Goal: Task Accomplishment & Management: Manage account settings

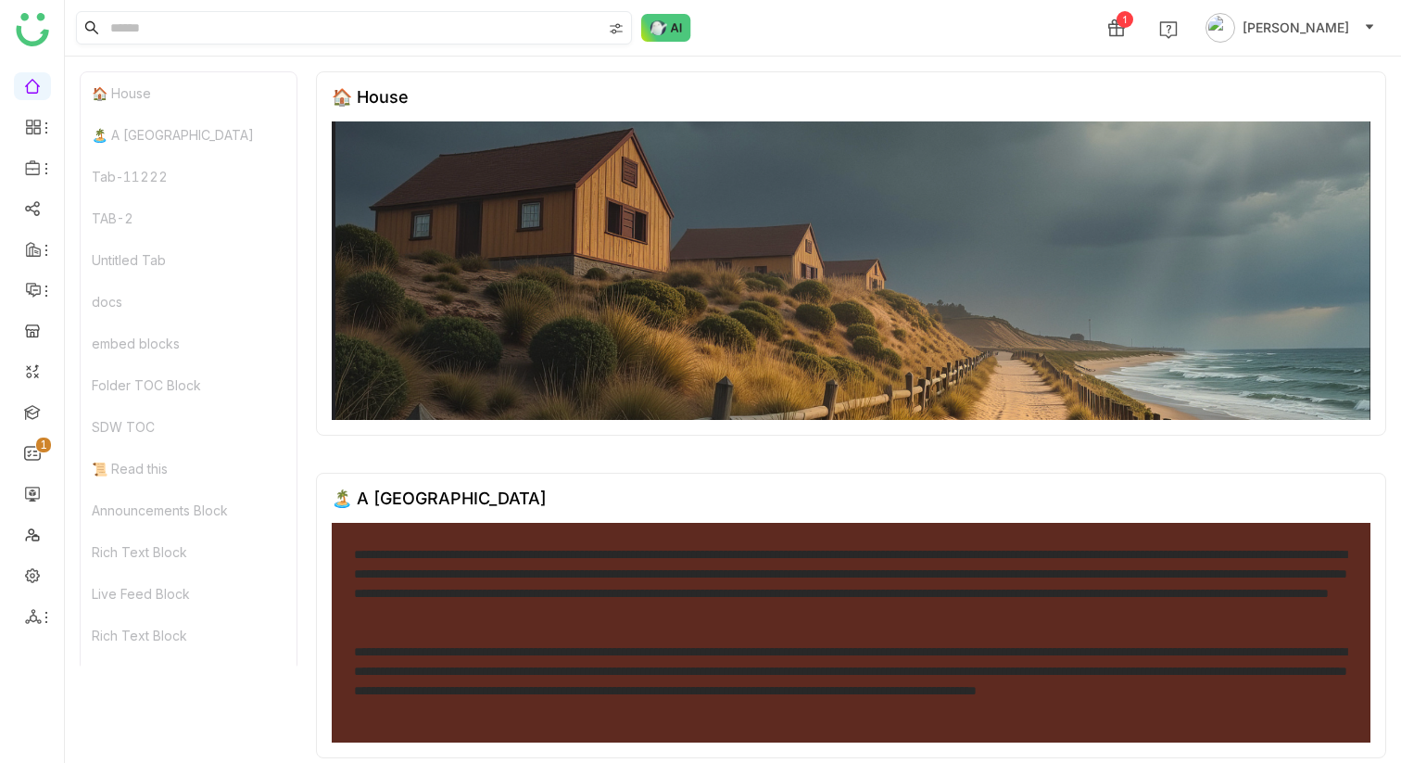
click at [439, 33] on input at bounding box center [354, 28] width 495 height 32
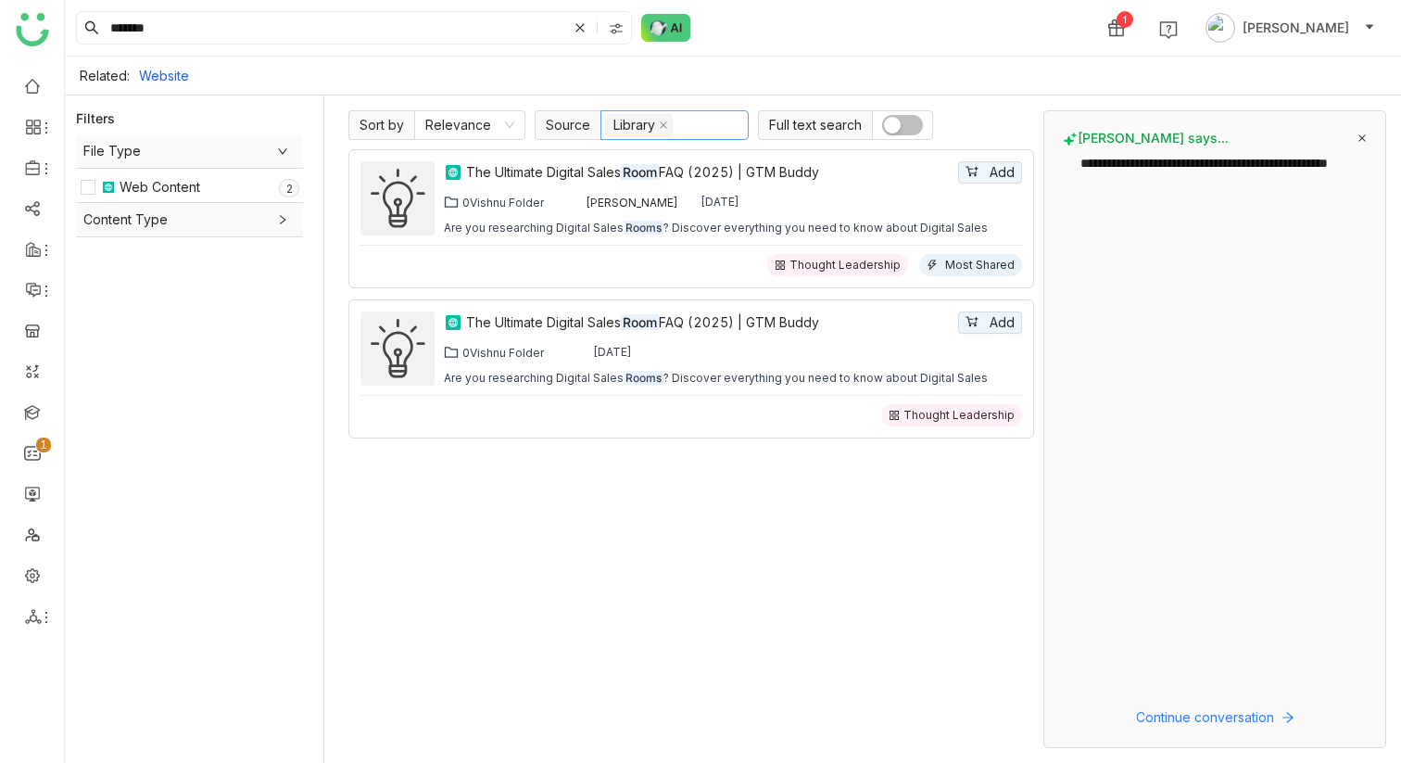
click at [673, 125] on nz-select-top-control "Library" at bounding box center [674, 125] width 148 height 30
click at [681, 220] on div "Workspace" at bounding box center [673, 221] width 126 height 20
click at [679, 169] on div "My Folder" at bounding box center [673, 162] width 126 height 20
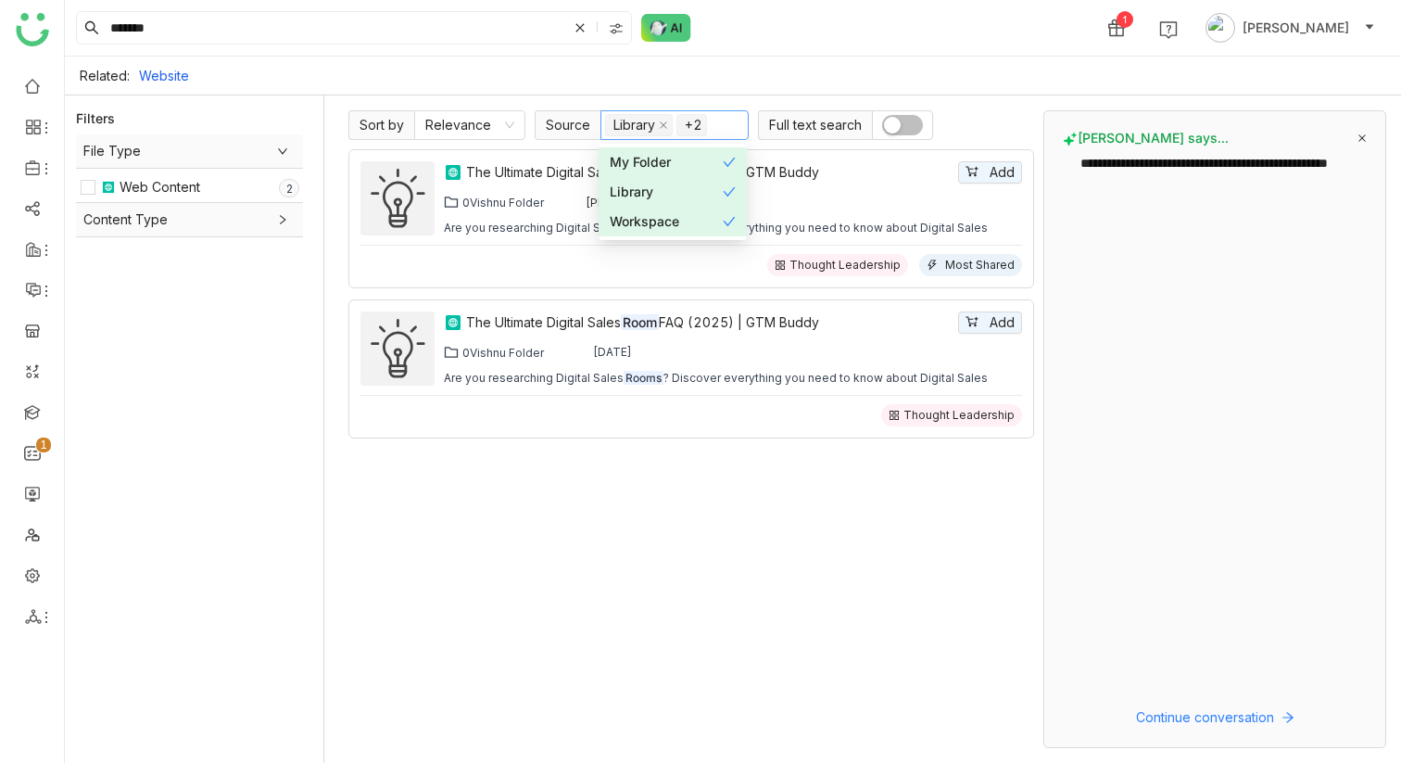
click at [724, 196] on icon at bounding box center [729, 191] width 13 height 13
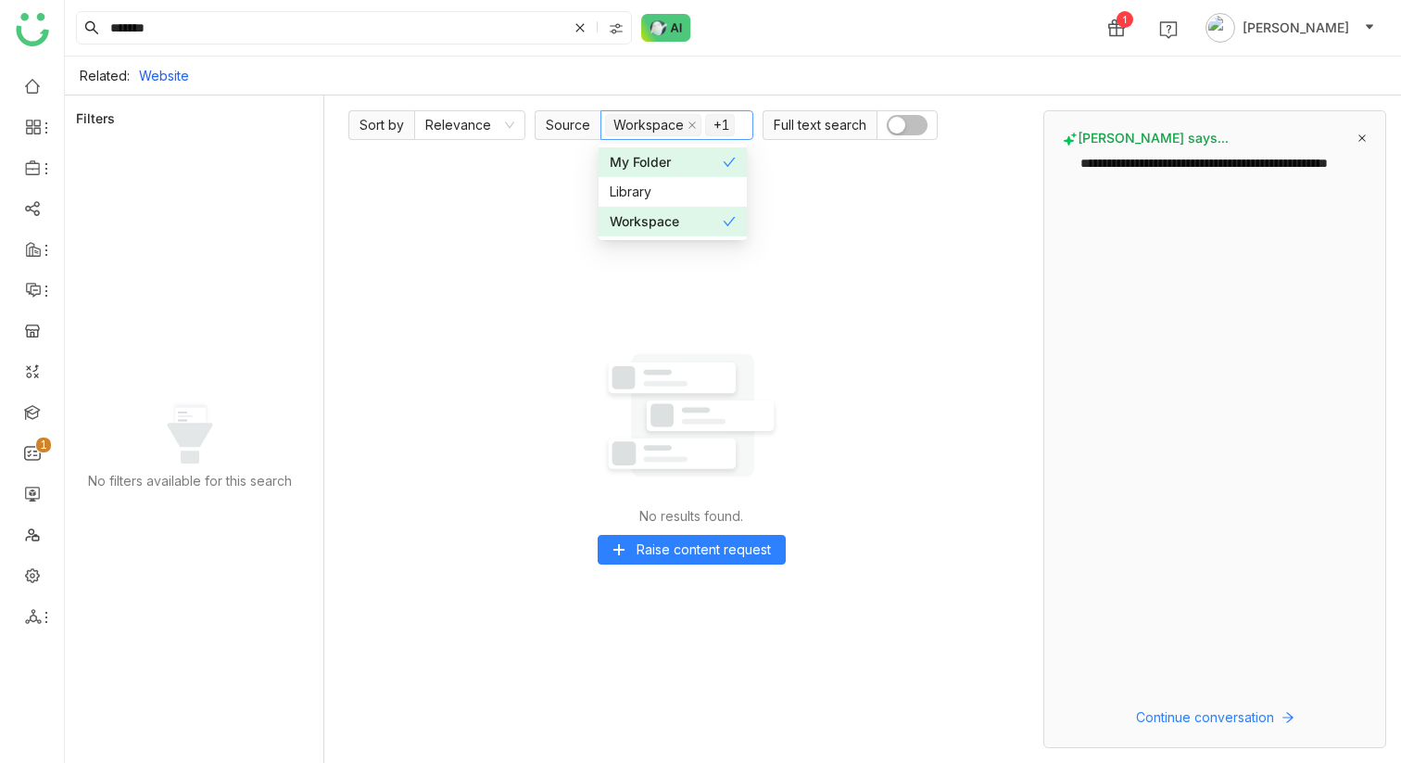
click at [865, 388] on div "No results found. Raise content request" at bounding box center [691, 448] width 686 height 599
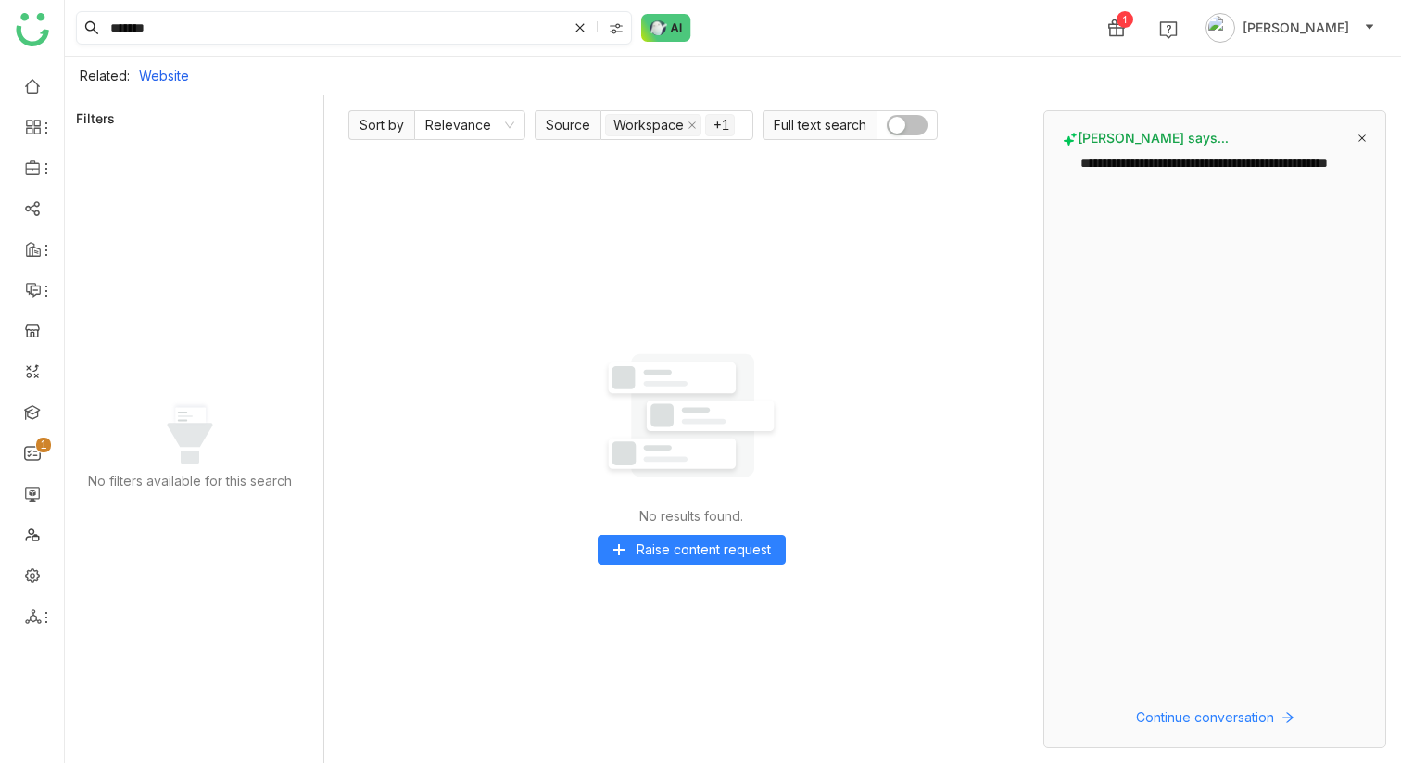
drag, startPoint x: 132, startPoint y: 24, endPoint x: 90, endPoint y: 19, distance: 42.1
click at [93, 19] on nz-input-group "*******" at bounding box center [354, 27] width 556 height 33
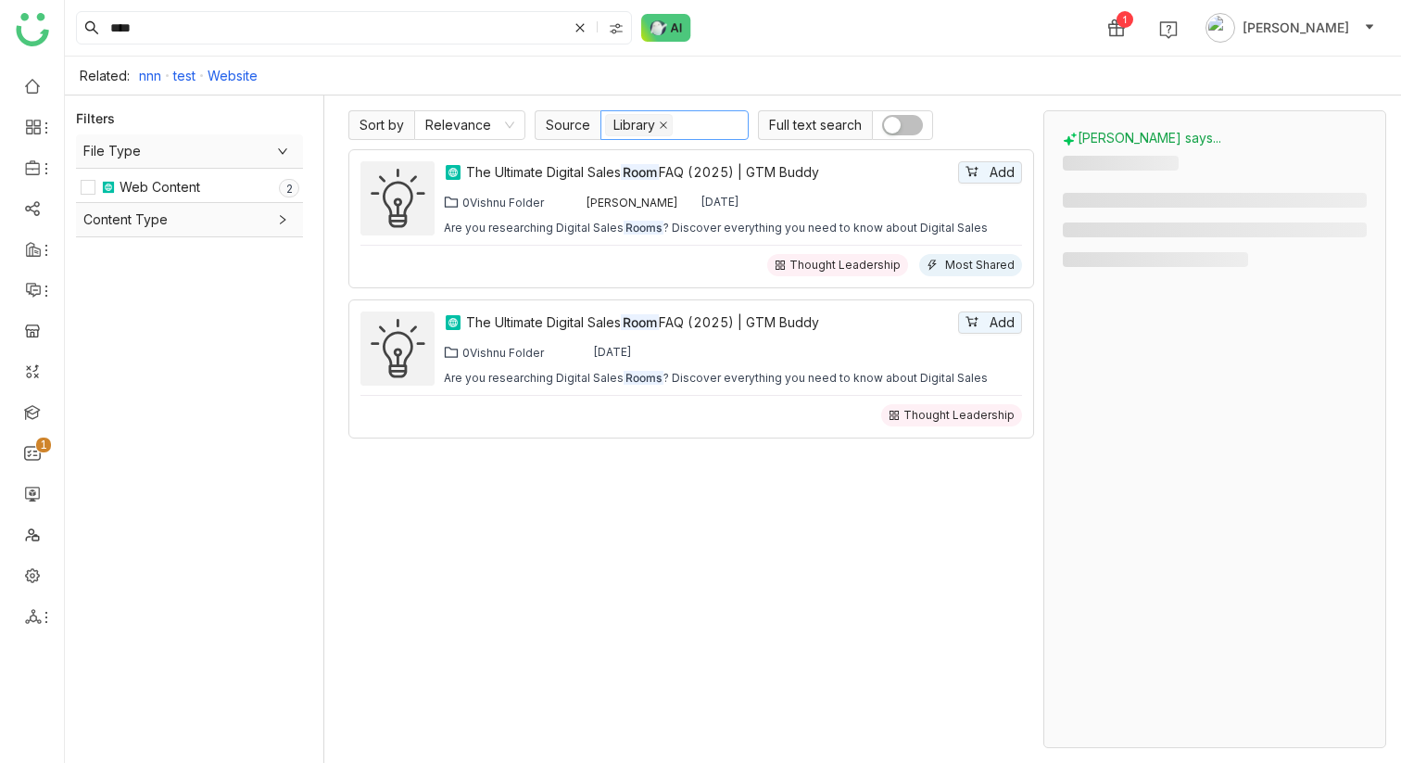
click at [662, 123] on icon at bounding box center [663, 124] width 7 height 7
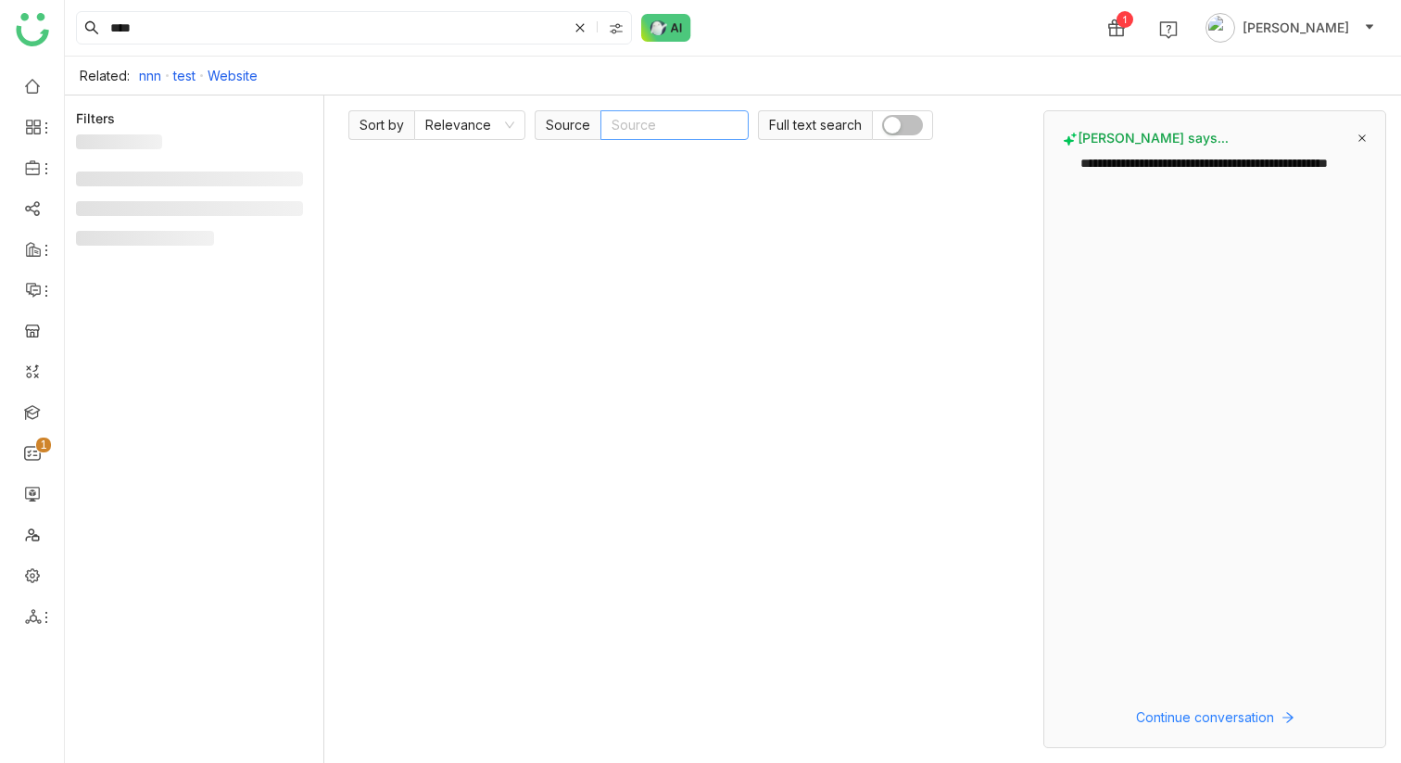
click at [672, 123] on nz-select-top-control "Source" at bounding box center [674, 125] width 148 height 30
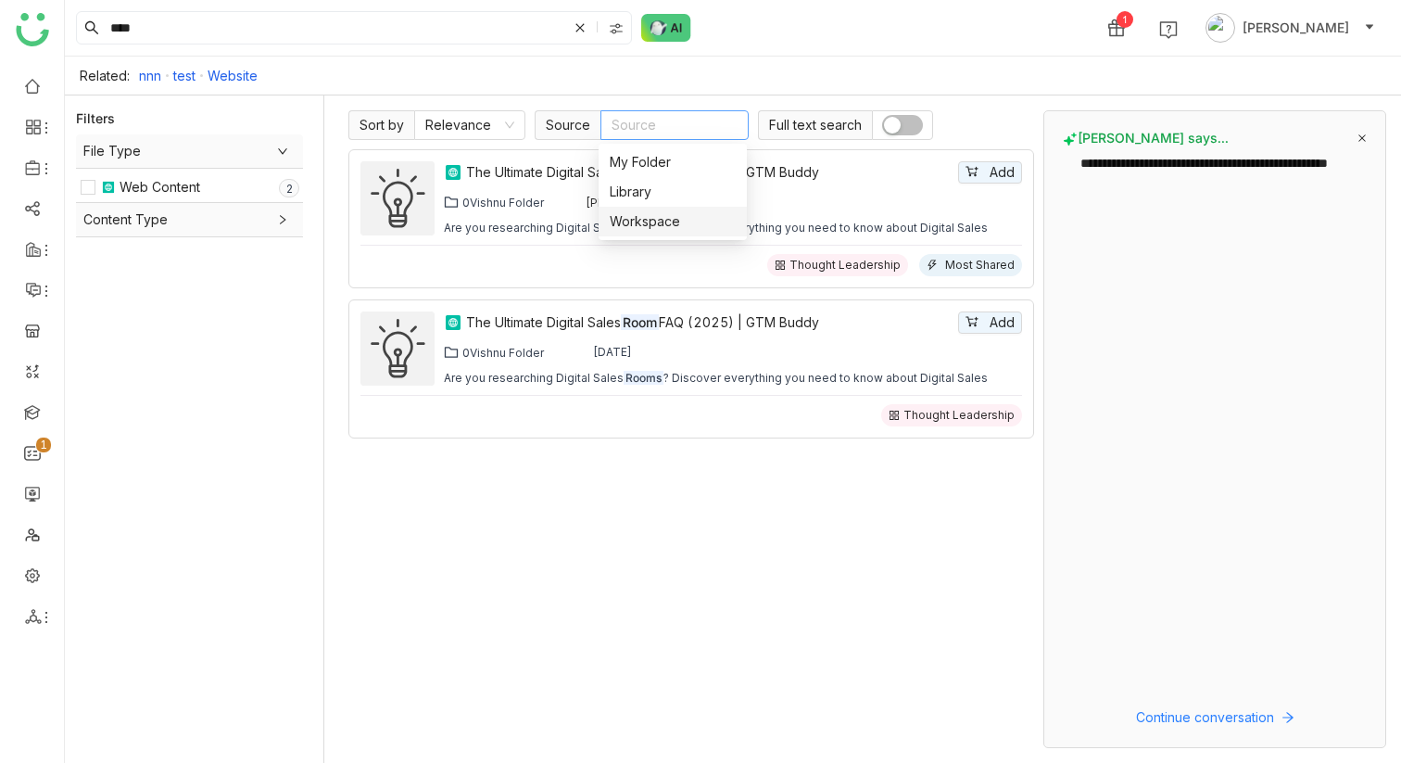
click at [662, 222] on div "Workspace" at bounding box center [673, 221] width 126 height 20
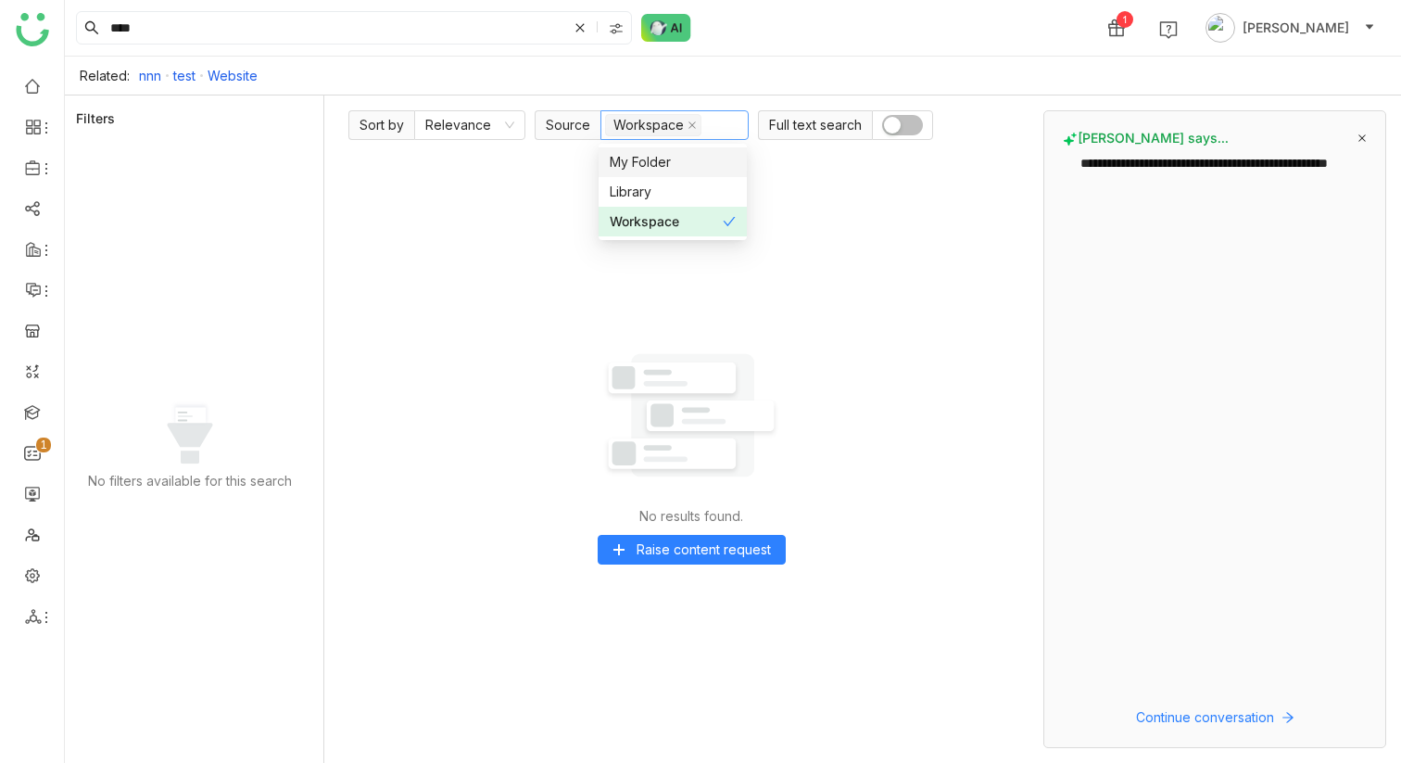
click at [776, 44] on div "**** 1 [PERSON_NAME]" at bounding box center [733, 28] width 1336 height 56
click at [426, 31] on input "****" at bounding box center [337, 28] width 461 height 32
click at [346, 31] on input "****" at bounding box center [337, 28] width 461 height 32
click at [140, 80] on link "nnn" at bounding box center [150, 76] width 22 height 16
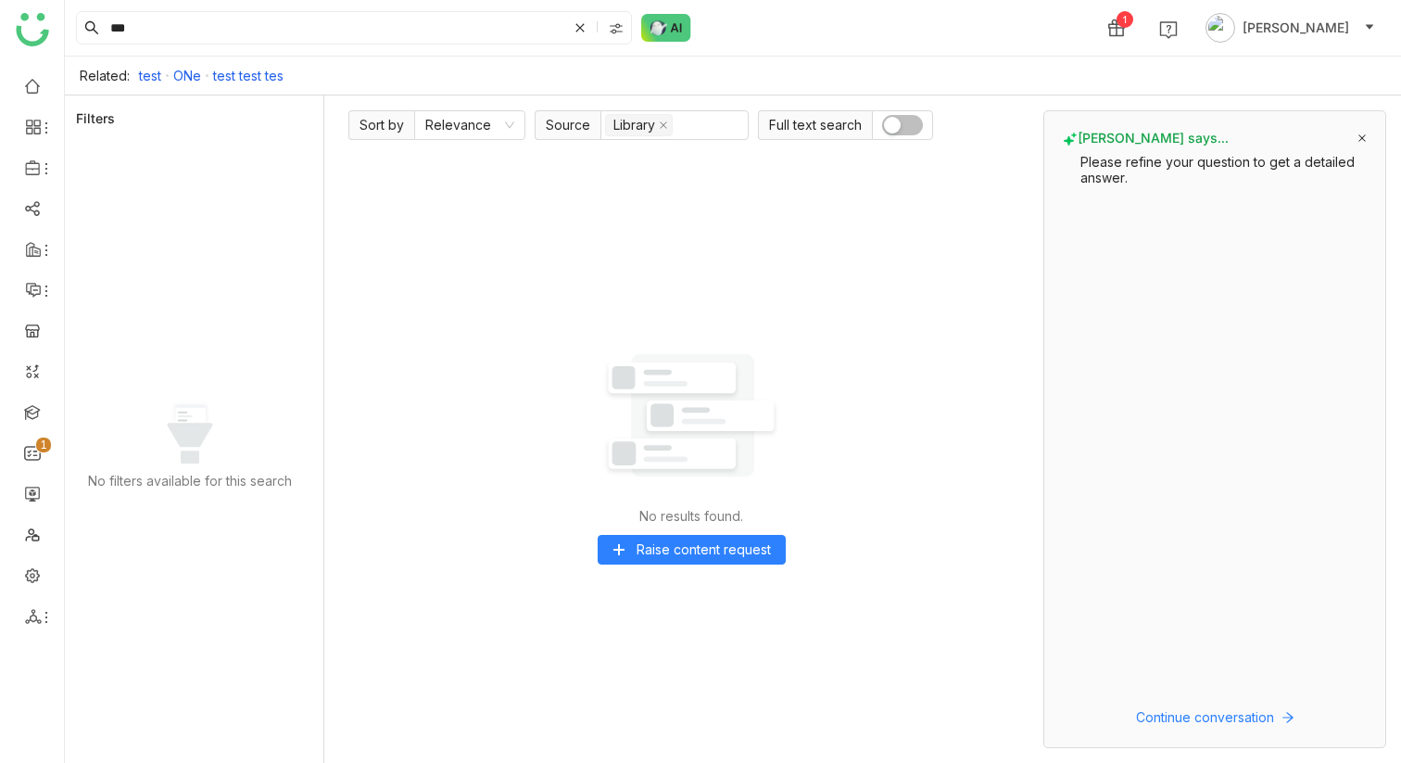
click at [235, 71] on link "test test tes" at bounding box center [248, 76] width 70 height 16
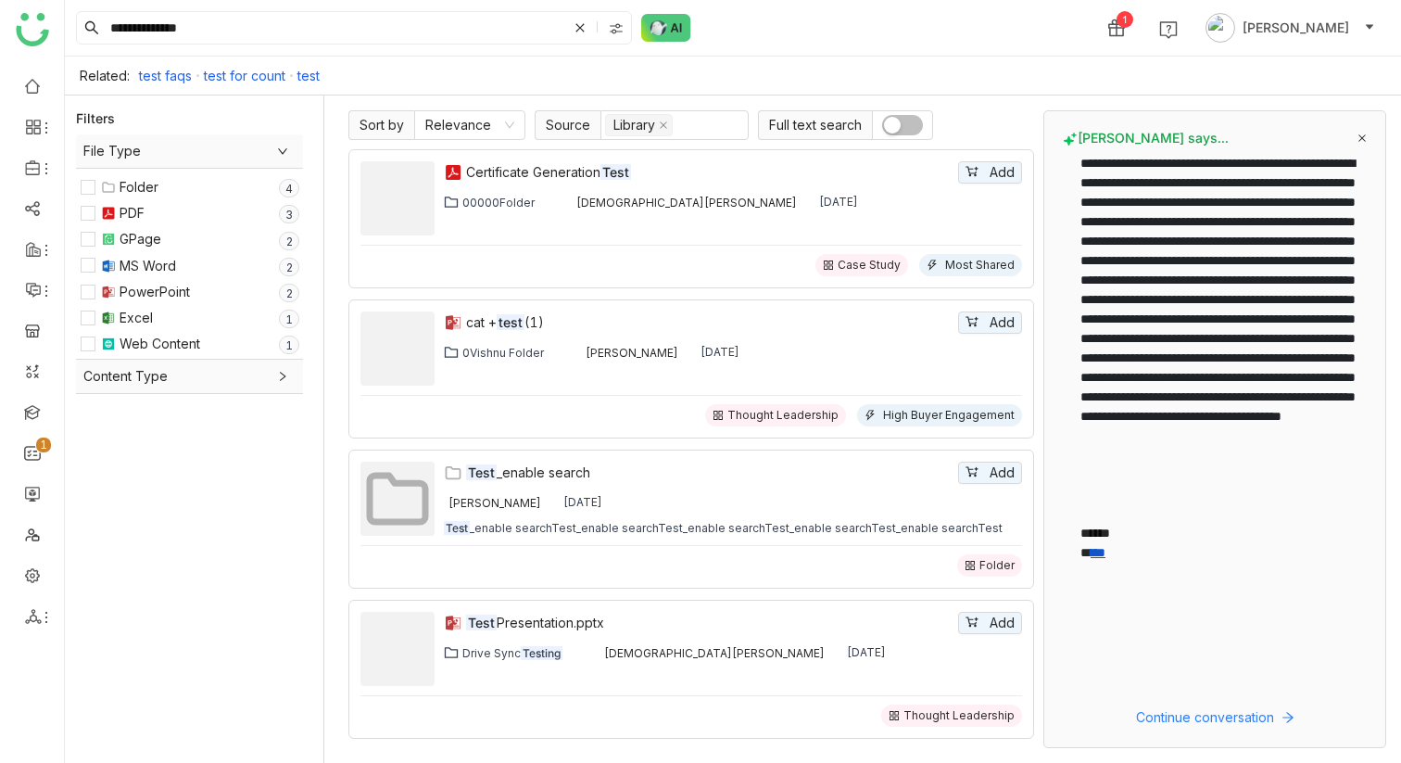
click at [310, 76] on link "test" at bounding box center [308, 76] width 22 height 16
click at [34, 82] on link at bounding box center [32, 85] width 17 height 16
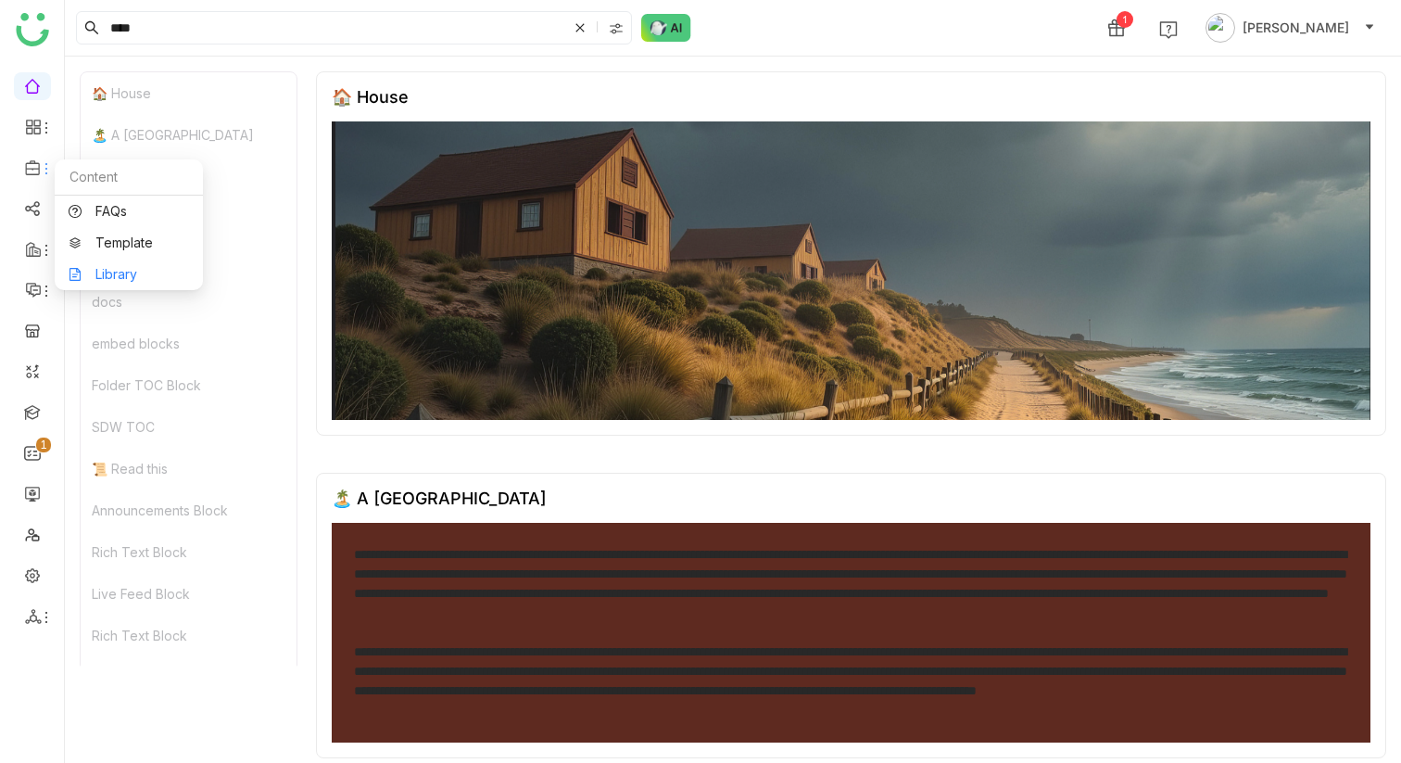
click at [111, 275] on link "Library" at bounding box center [129, 274] width 120 height 13
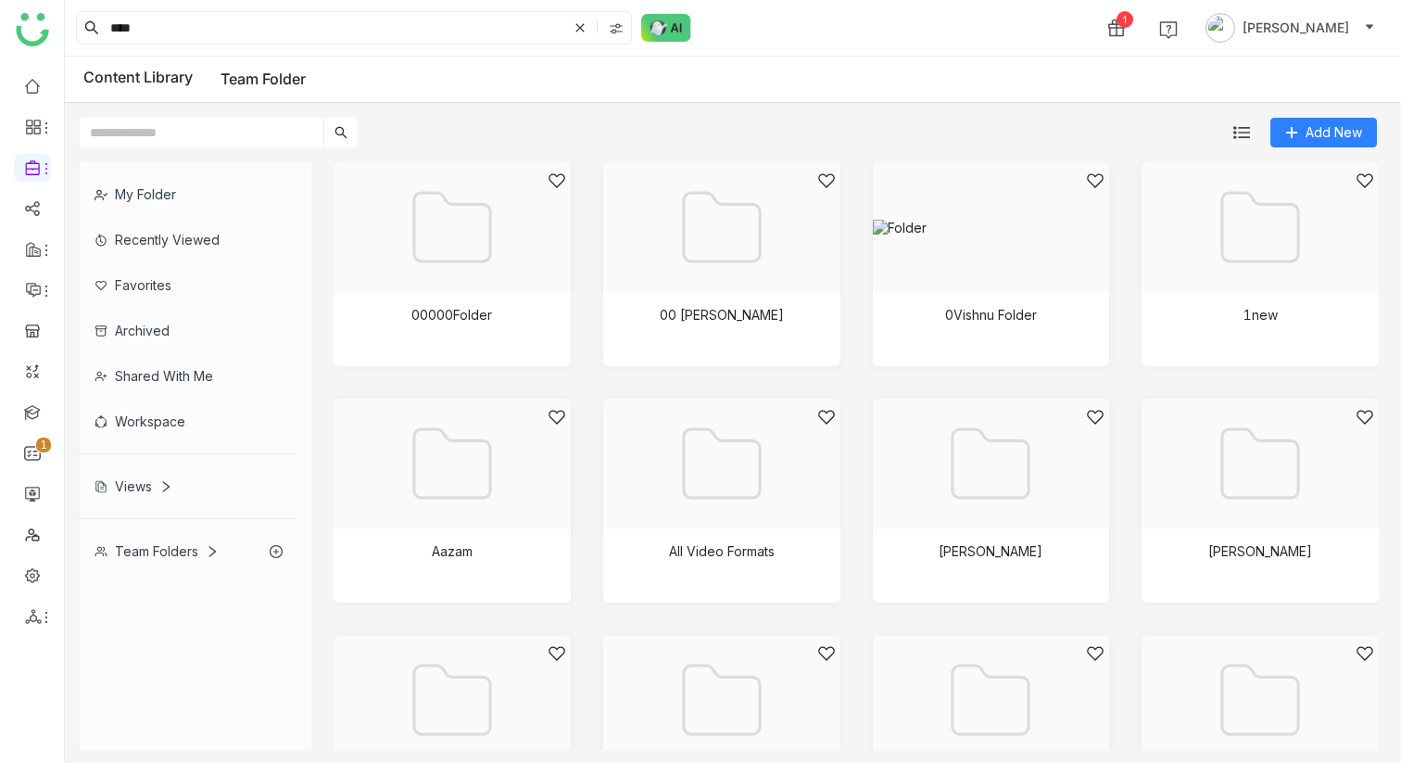
click at [159, 551] on div "Team Folders" at bounding box center [157, 551] width 124 height 16
click at [158, 551] on div "Team Folders" at bounding box center [157, 551] width 124 height 16
click at [179, 426] on div "Workspace" at bounding box center [189, 420] width 218 height 45
click at [179, 422] on div "My Folder Recently Viewed Favorites Archived Shared with me Workspace Views Tea…" at bounding box center [196, 367] width 232 height 411
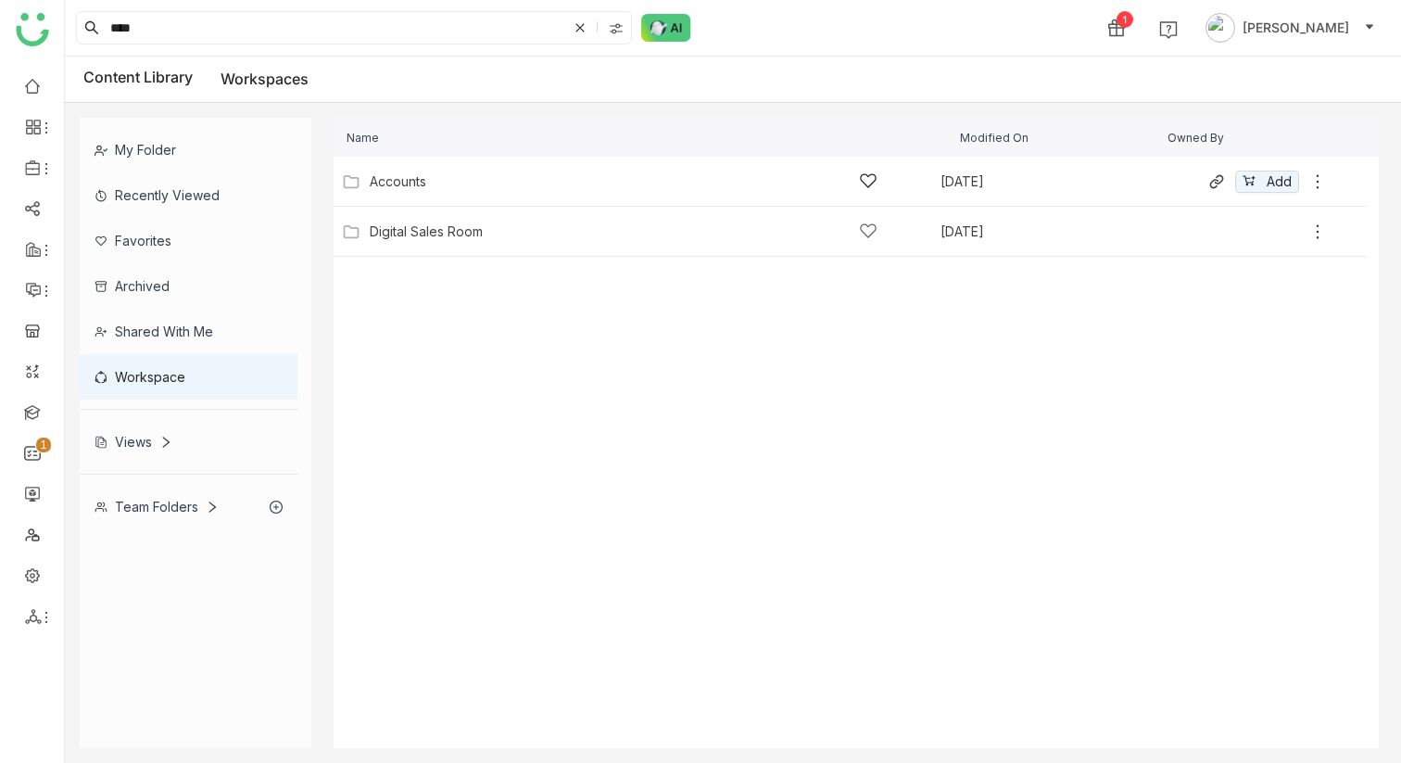
click at [476, 173] on div "Accounts" at bounding box center [624, 180] width 508 height 19
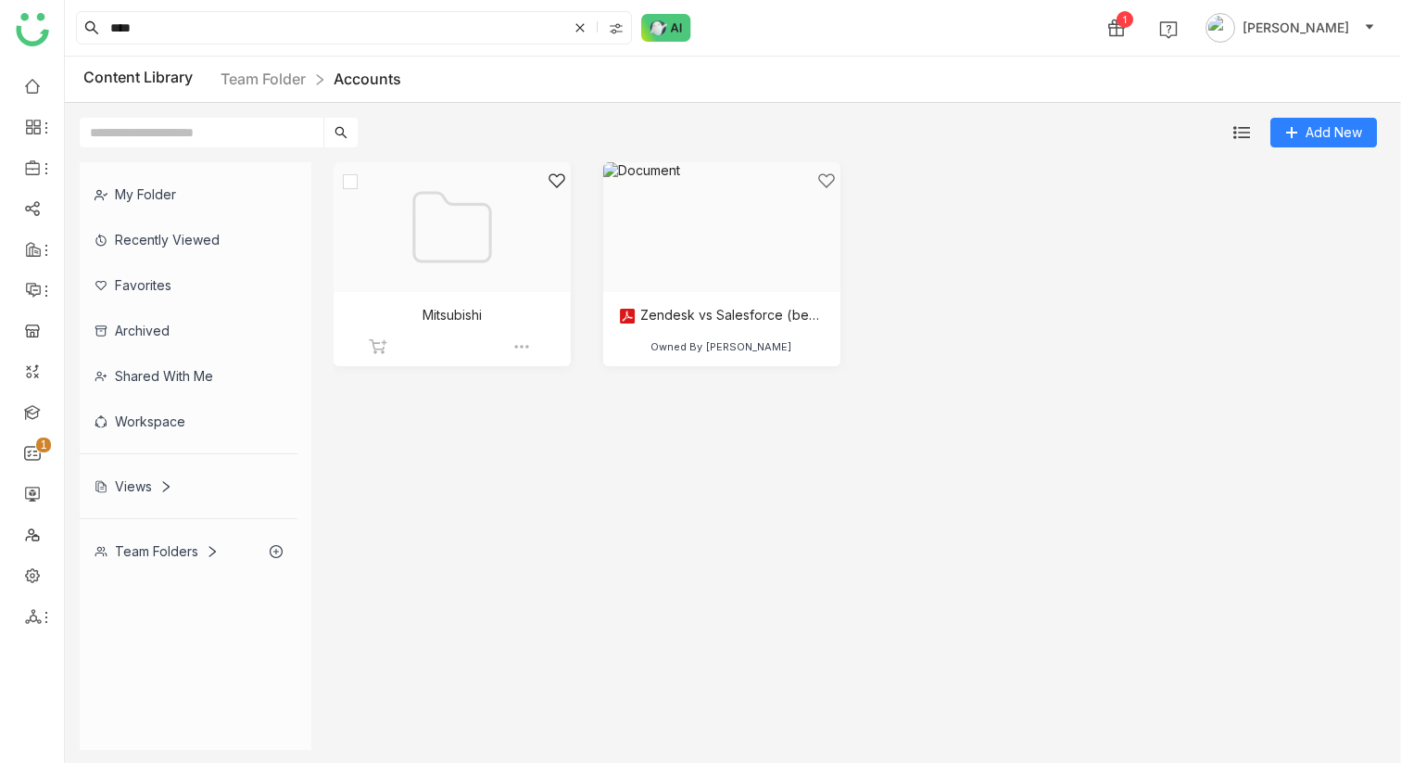
click at [456, 267] on div at bounding box center [446, 250] width 206 height 158
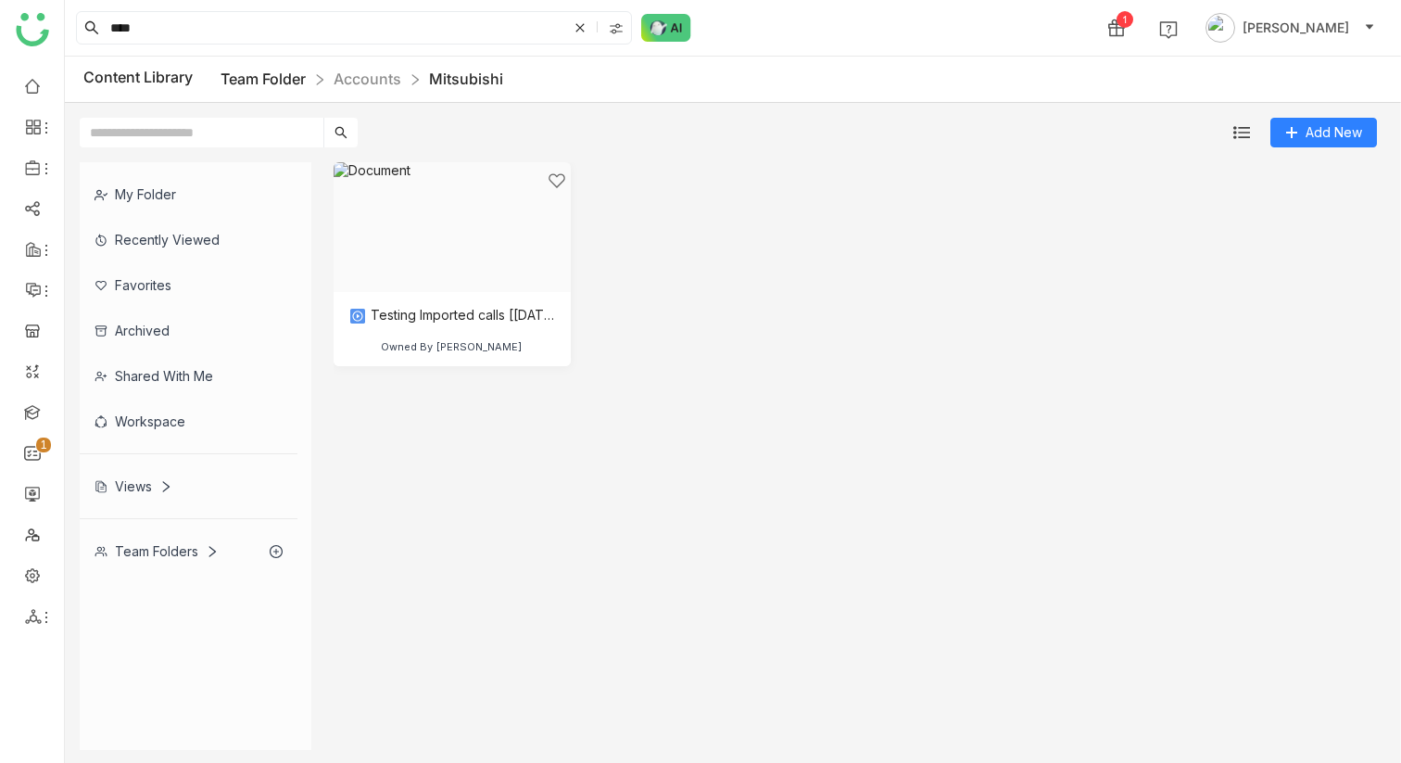
click at [306, 80] on link "Team Folder" at bounding box center [263, 78] width 85 height 19
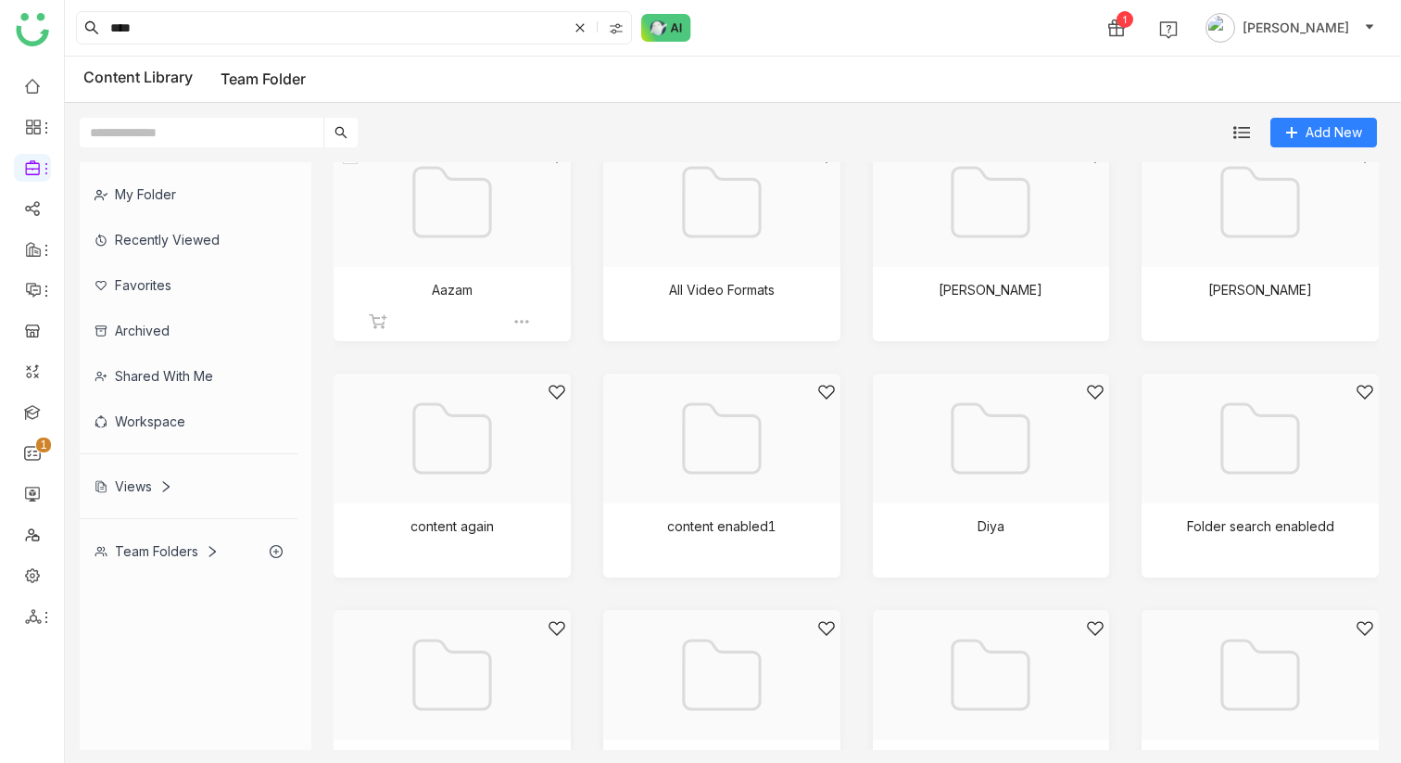
scroll to position [140, 0]
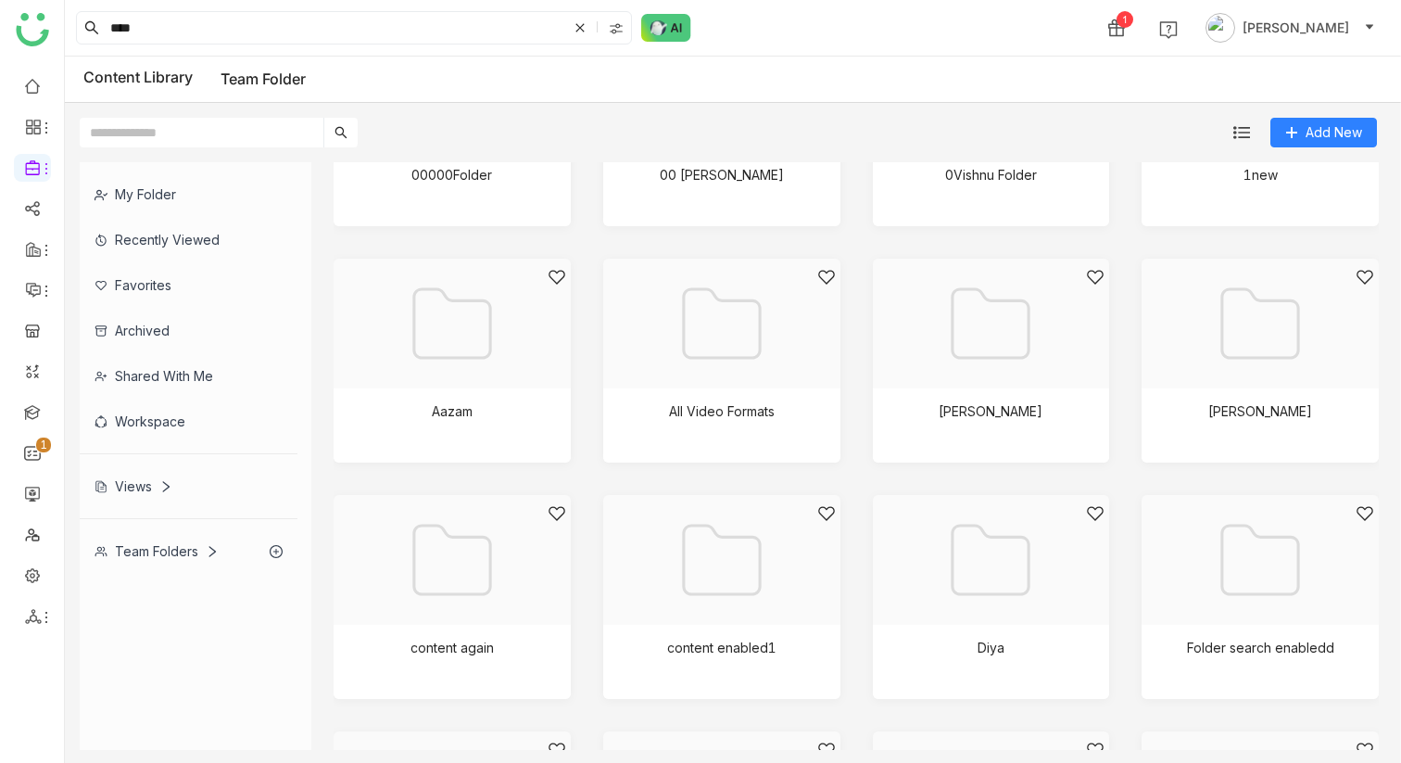
click at [153, 422] on div "Workspace" at bounding box center [189, 420] width 218 height 45
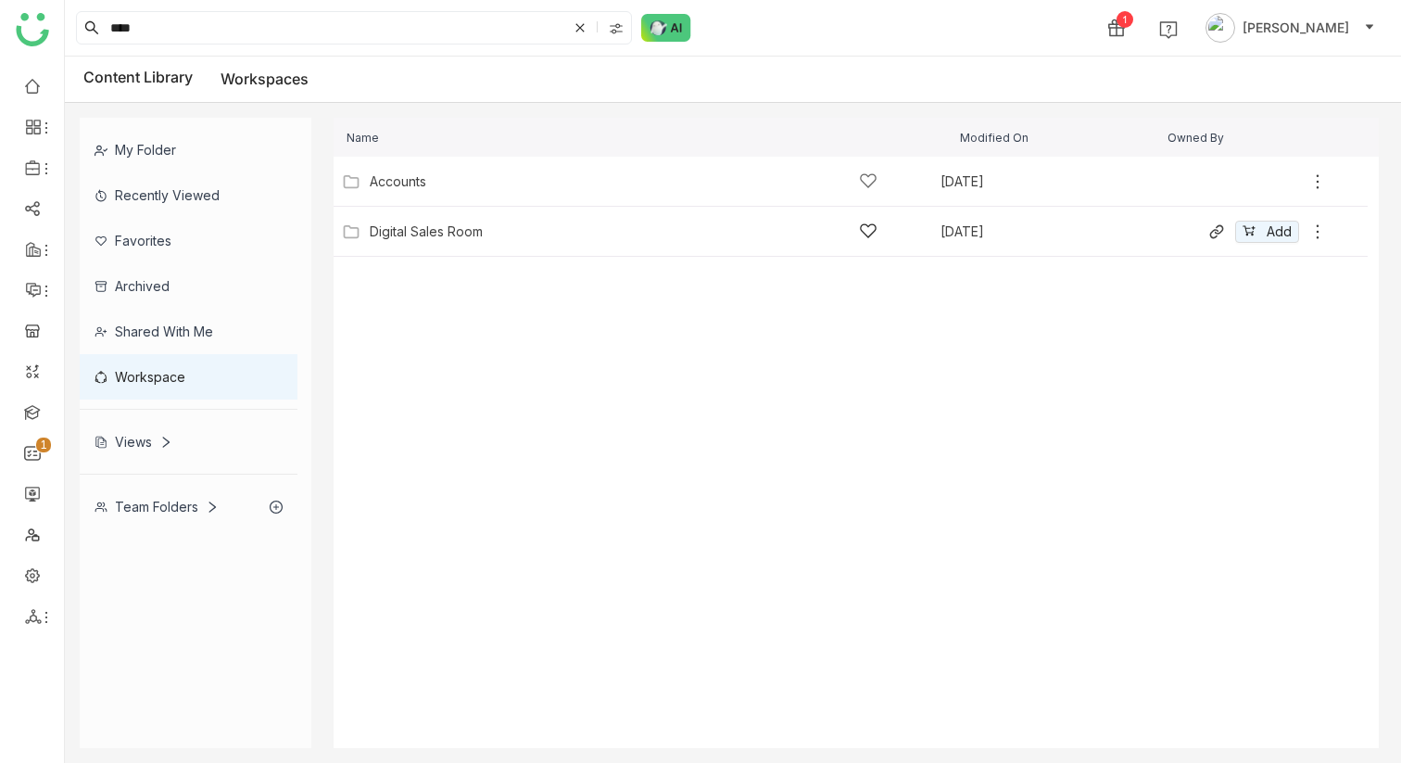
click at [471, 240] on div "Digital Sales Room" at bounding box center [624, 230] width 508 height 19
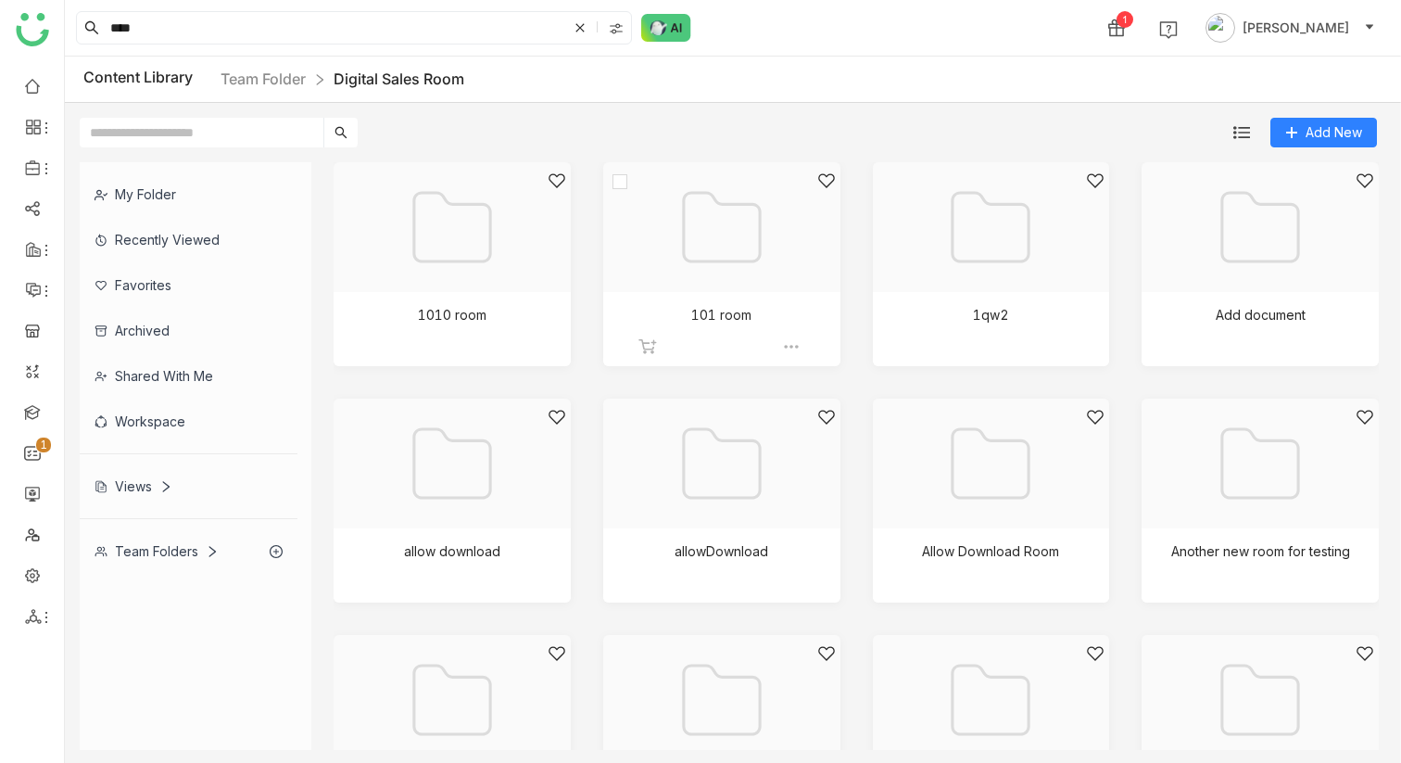
click at [756, 247] on div at bounding box center [715, 250] width 206 height 158
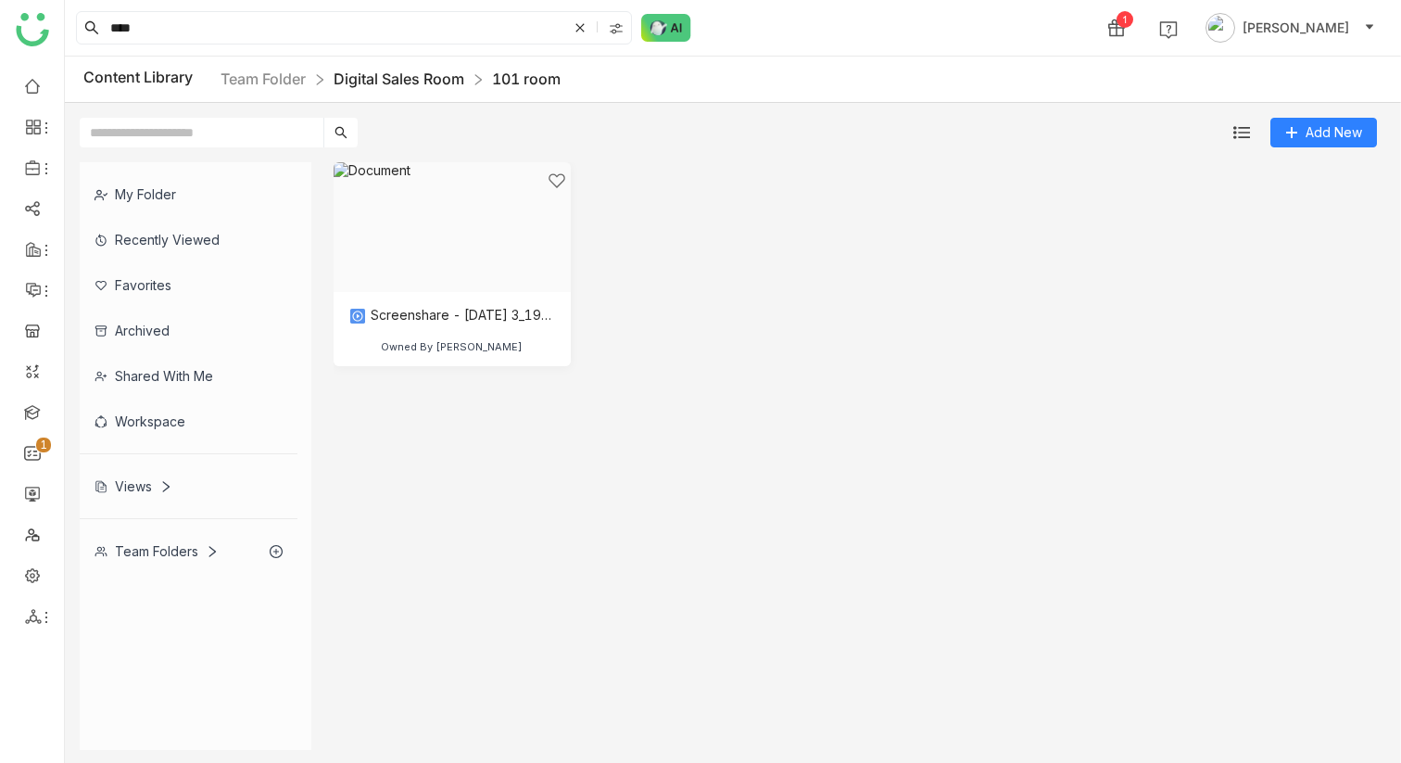
click at [358, 79] on link "Digital Sales Room" at bounding box center [399, 78] width 131 height 19
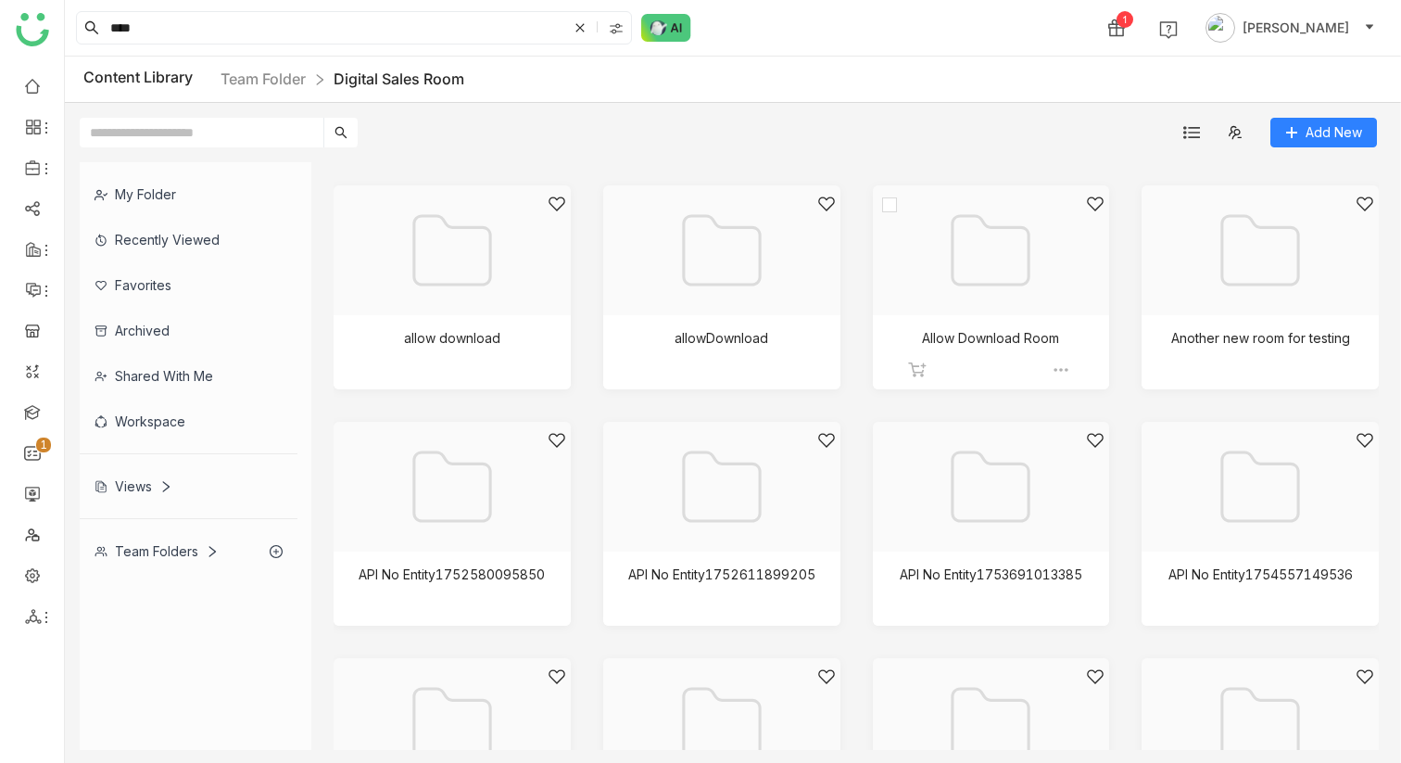
scroll to position [216, 0]
click at [748, 334] on div at bounding box center [715, 271] width 206 height 158
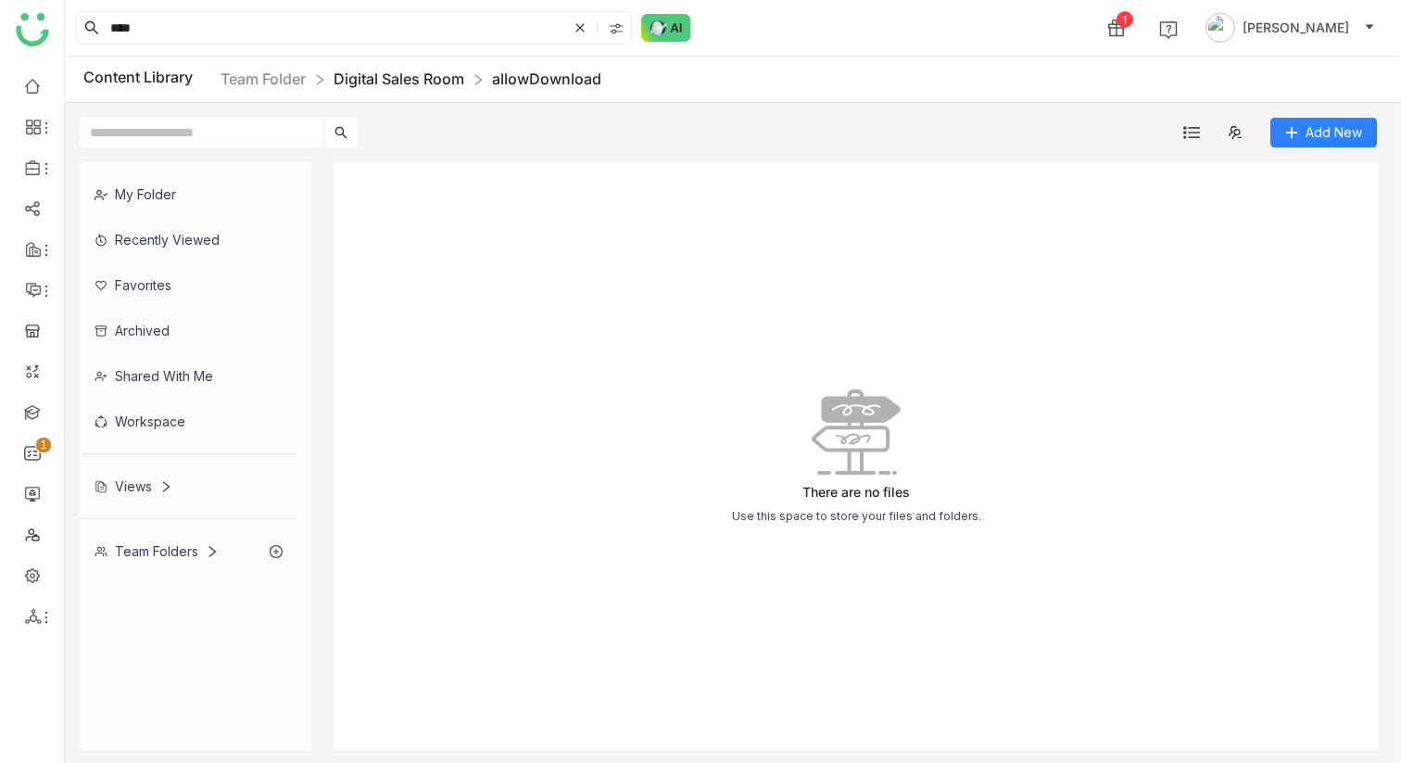
click at [448, 71] on link "Digital Sales Room" at bounding box center [399, 78] width 131 height 19
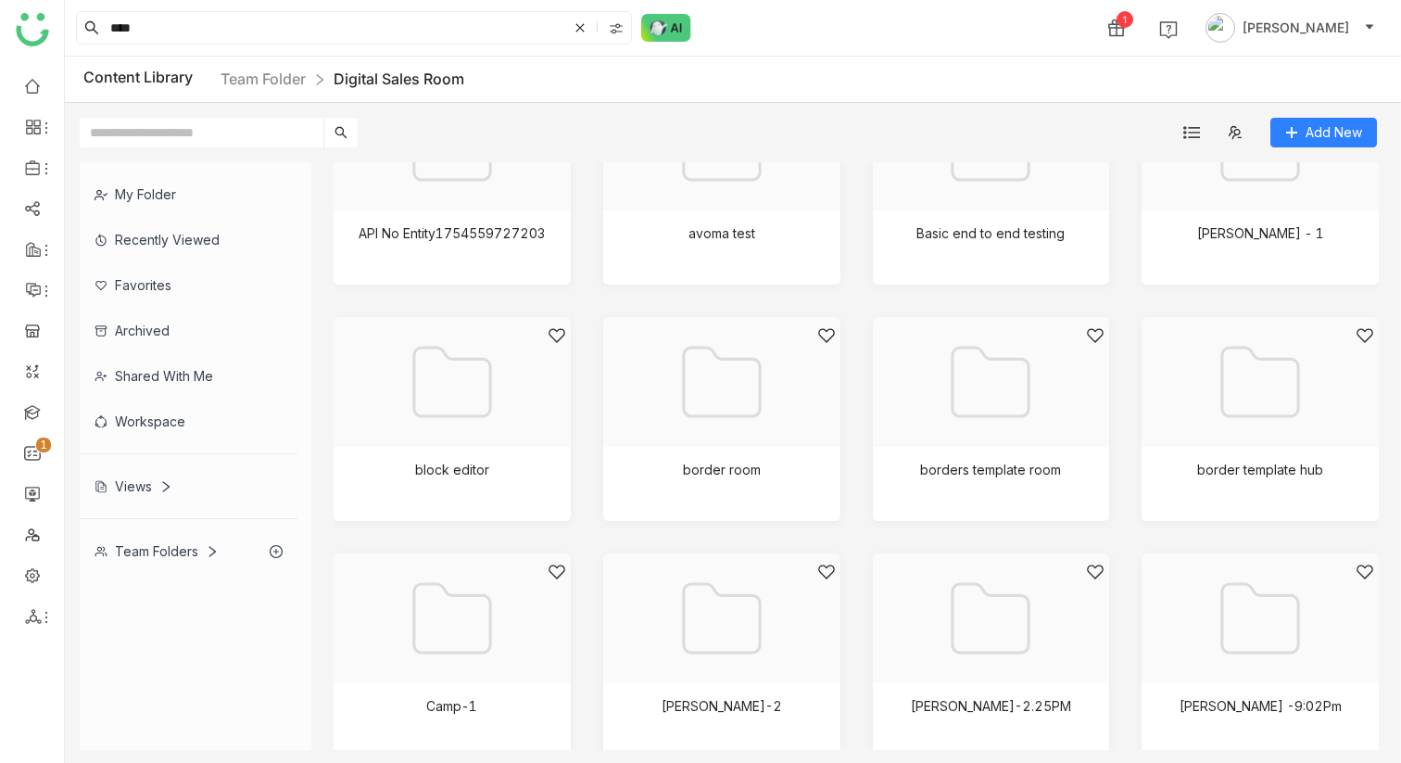
scroll to position [935, 0]
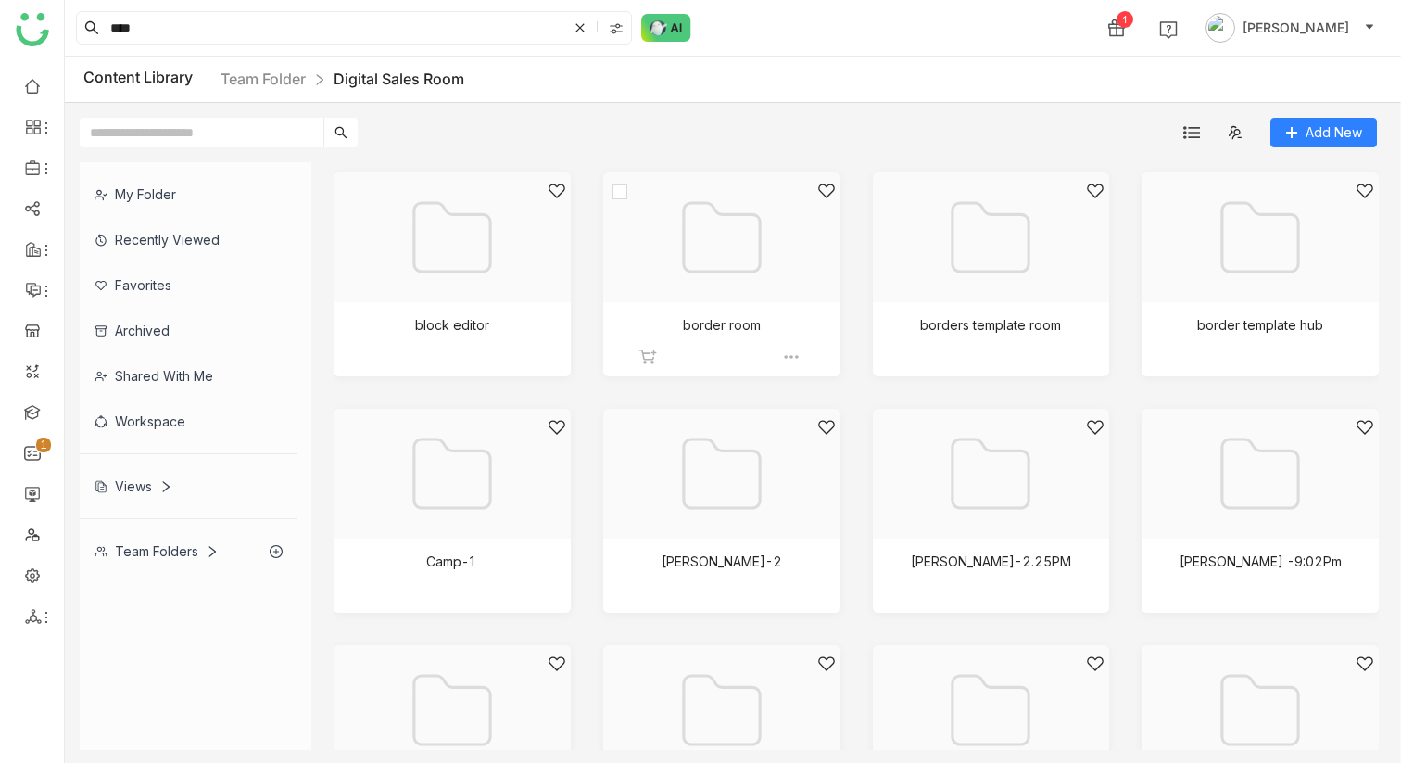
click at [741, 243] on div at bounding box center [715, 261] width 206 height 158
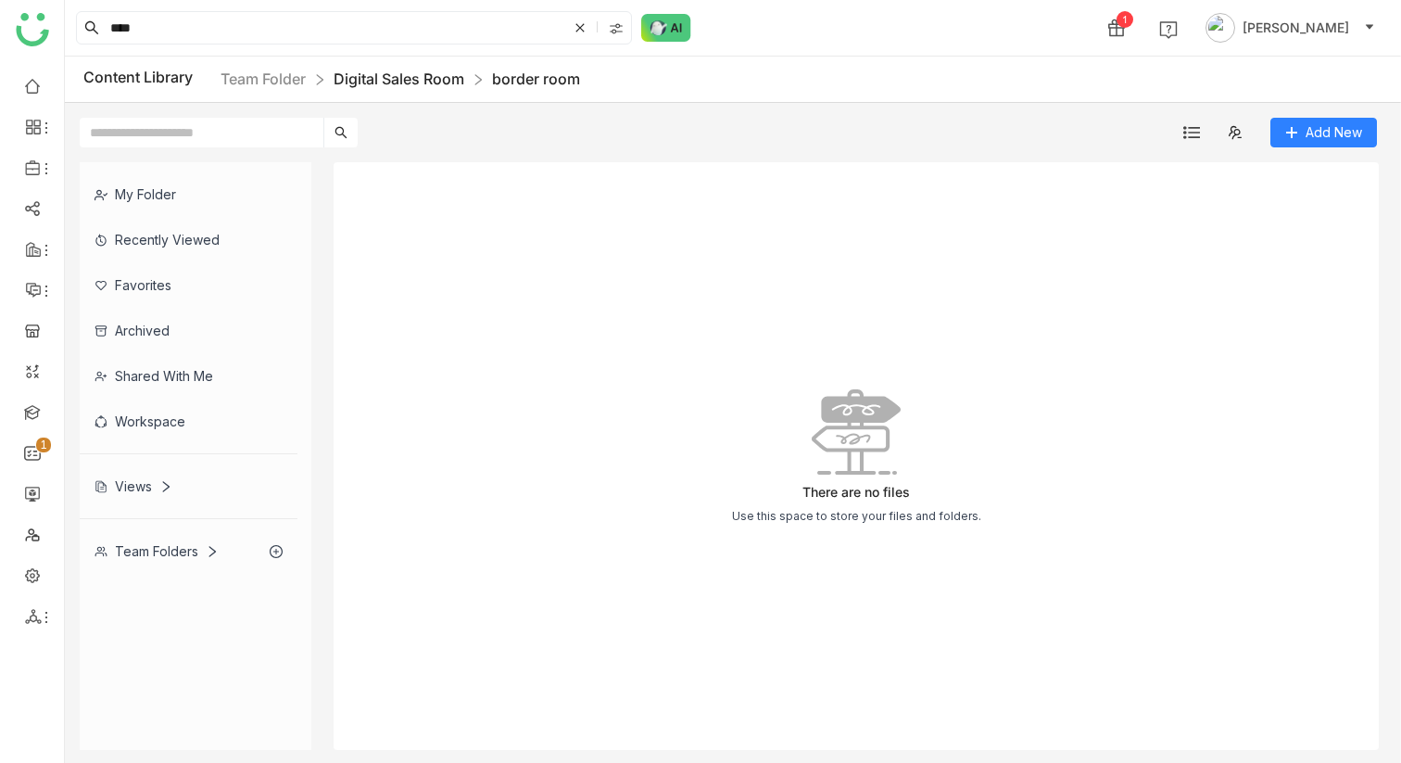
click at [444, 85] on link "Digital Sales Room" at bounding box center [399, 78] width 131 height 19
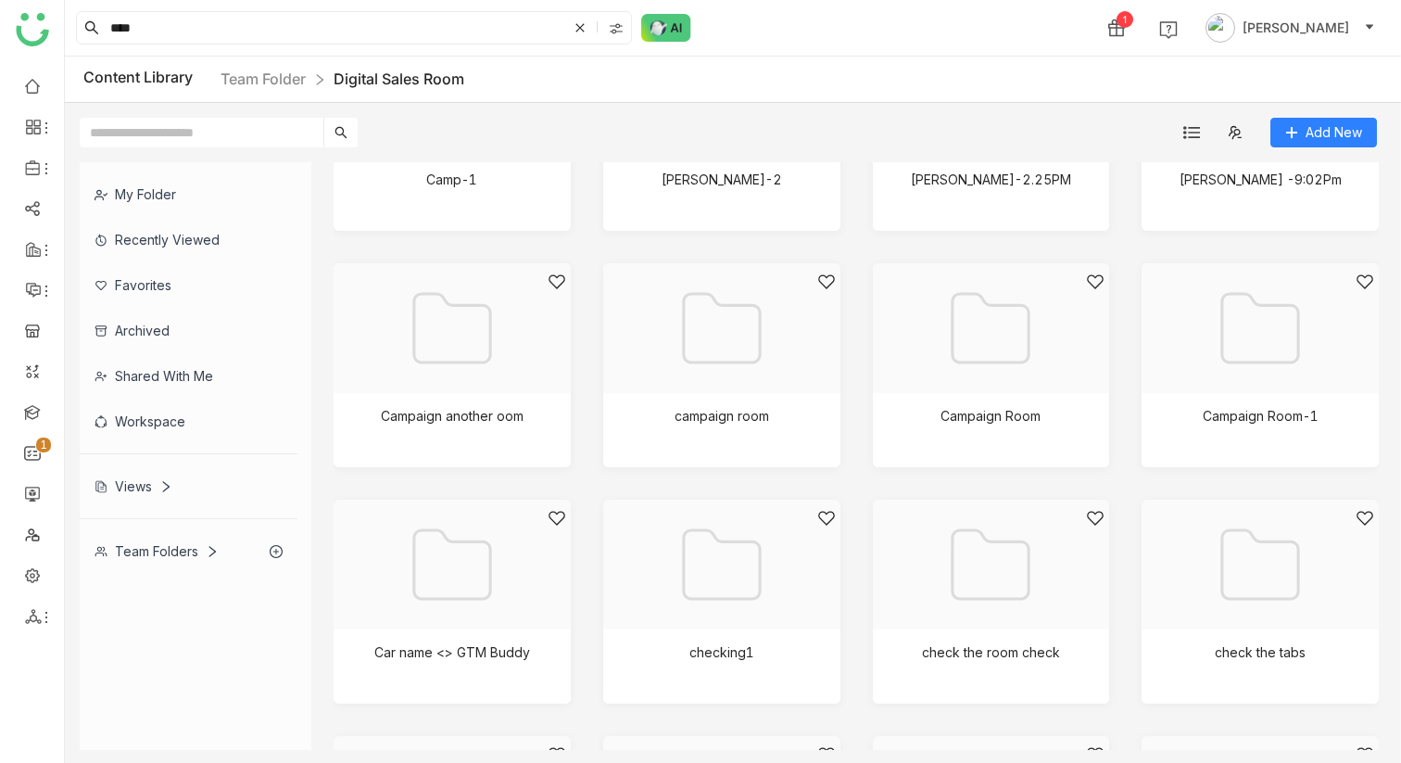
scroll to position [1472, 0]
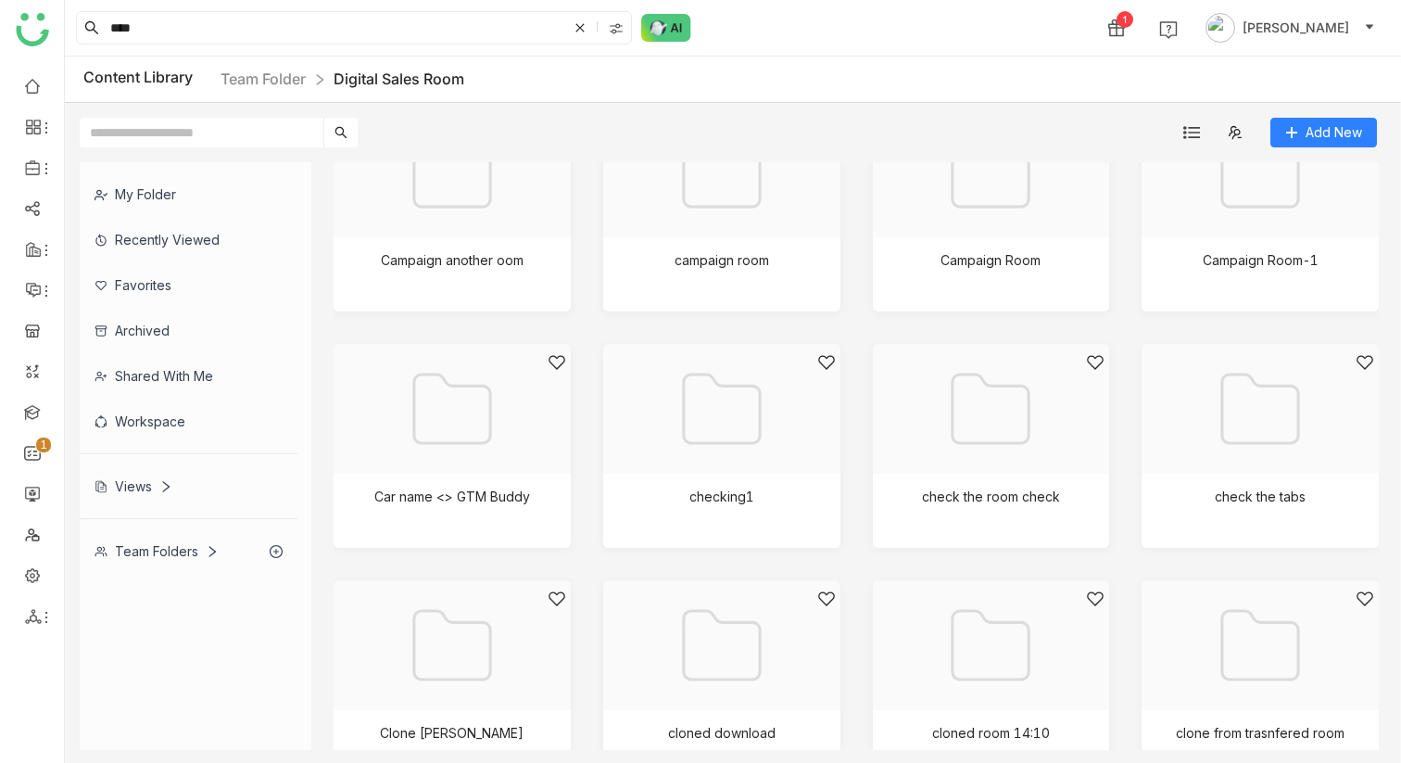
click at [461, 427] on div at bounding box center [446, 432] width 206 height 158
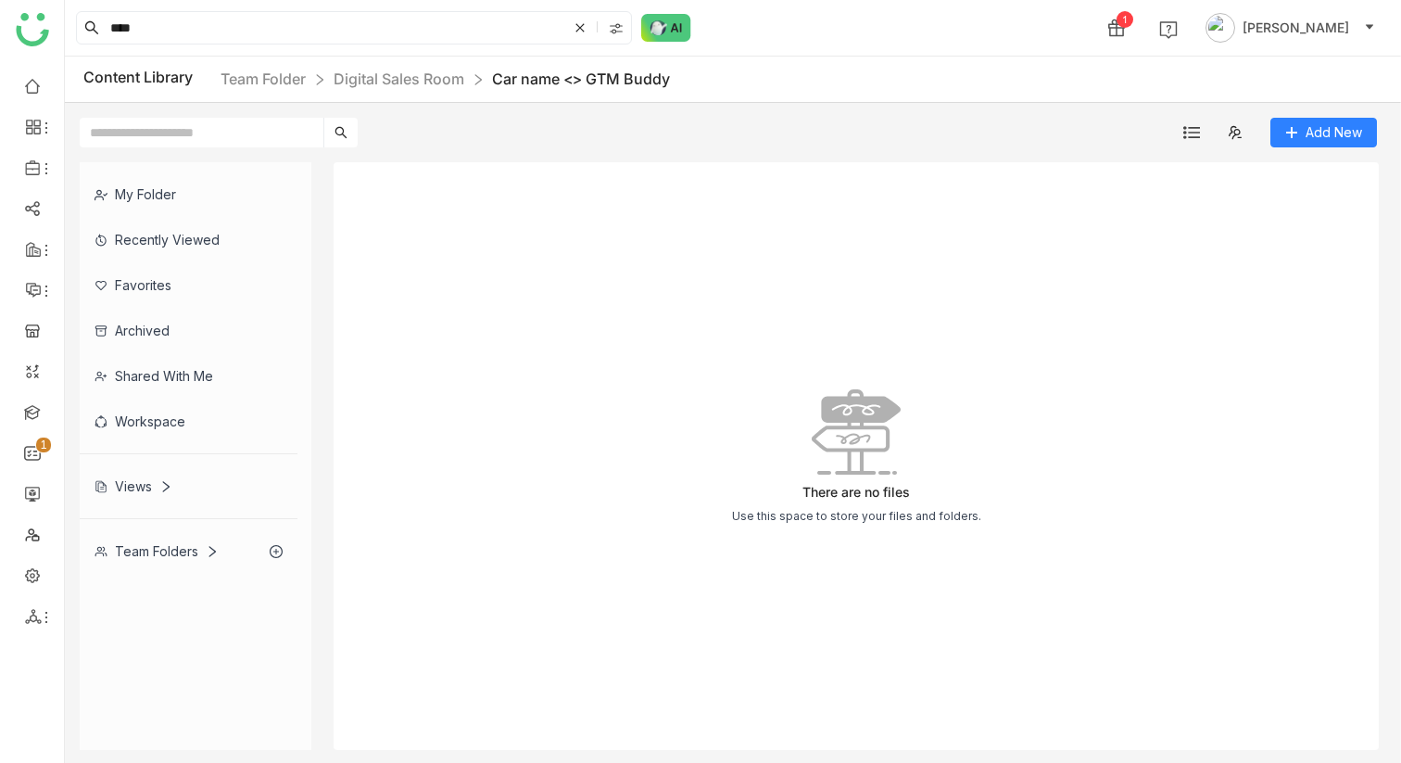
click at [458, 93] on div "Content Library Team Folder Digital Sales Room Car name <> GTM Buddy" at bounding box center [733, 80] width 1336 height 46
click at [458, 86] on link "Digital Sales Room" at bounding box center [399, 78] width 131 height 19
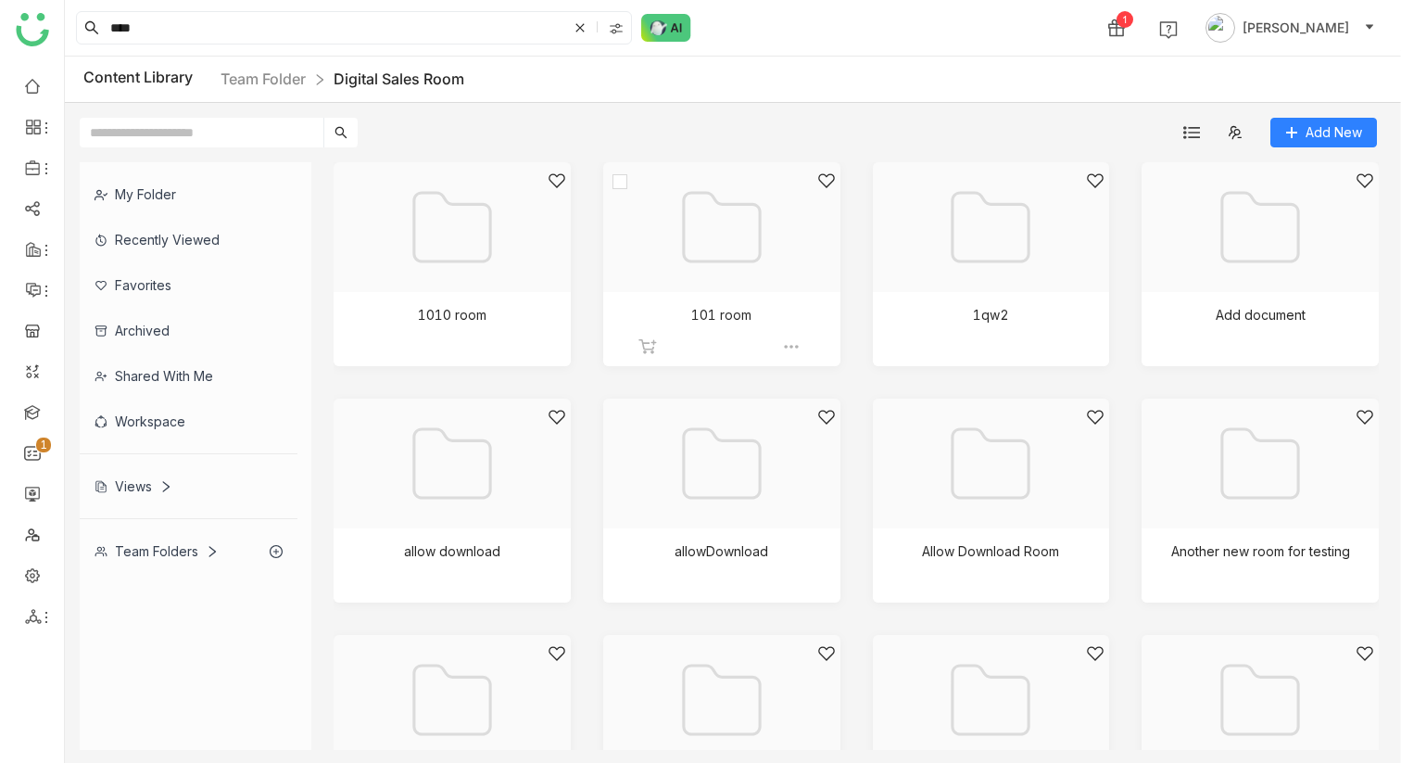
click at [723, 246] on div at bounding box center [715, 250] width 206 height 158
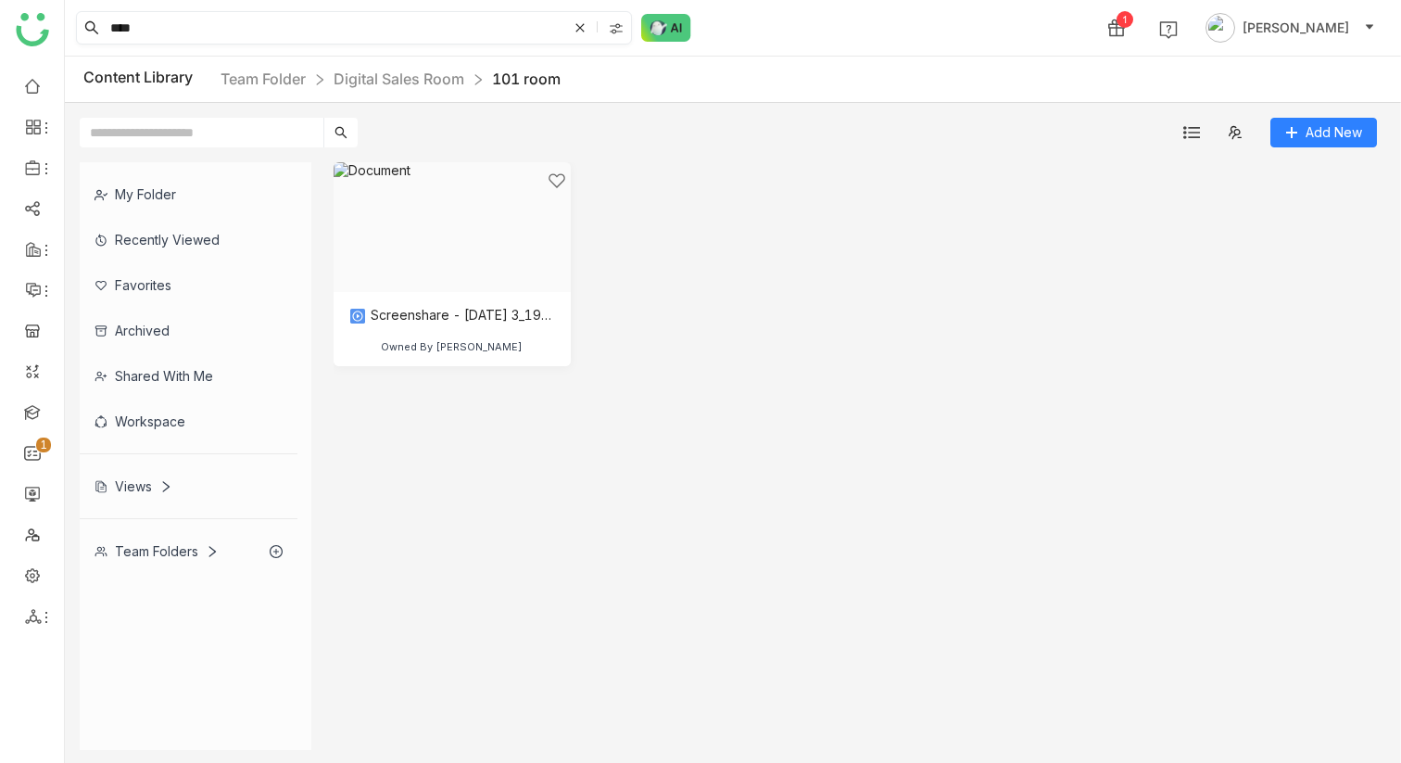
click at [303, 21] on input "****" at bounding box center [337, 28] width 461 height 32
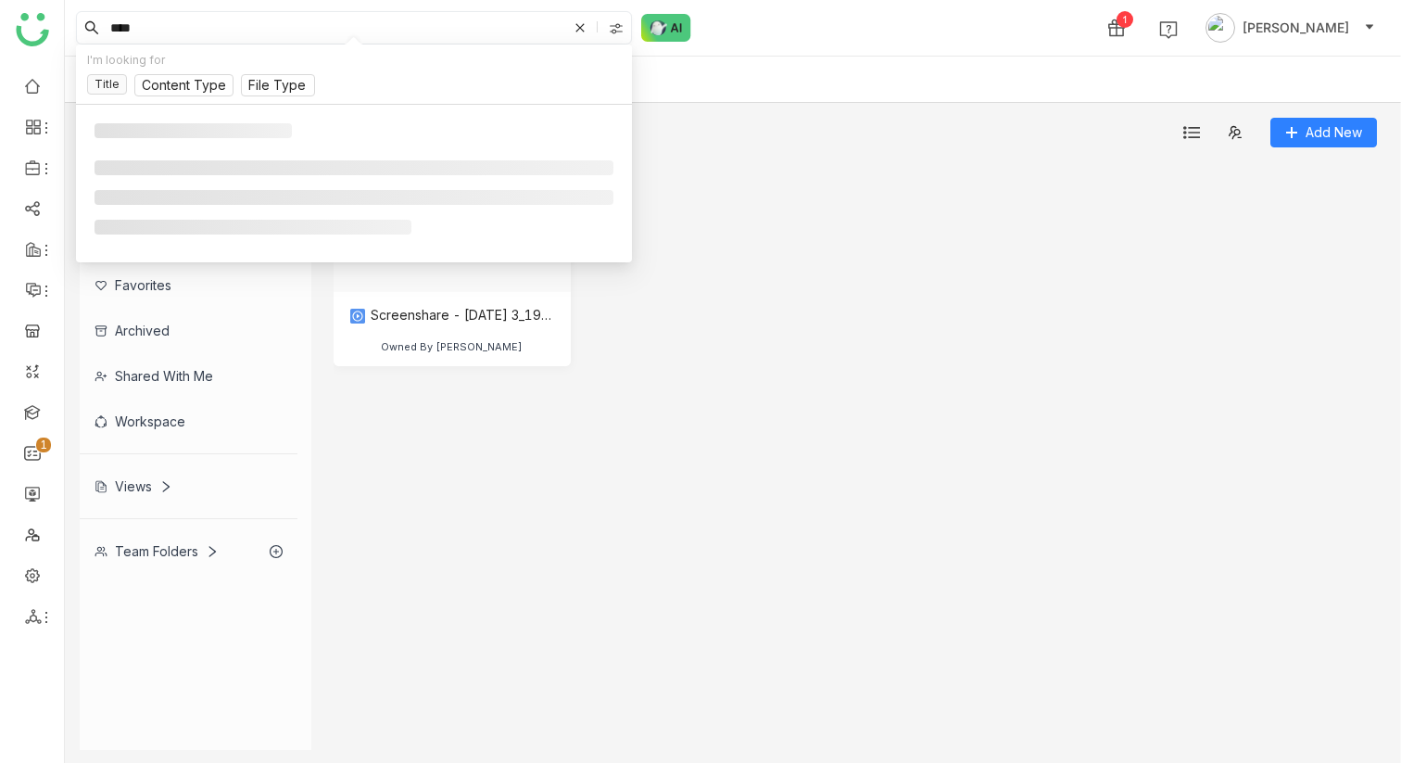
click at [303, 21] on input "****" at bounding box center [337, 28] width 461 height 32
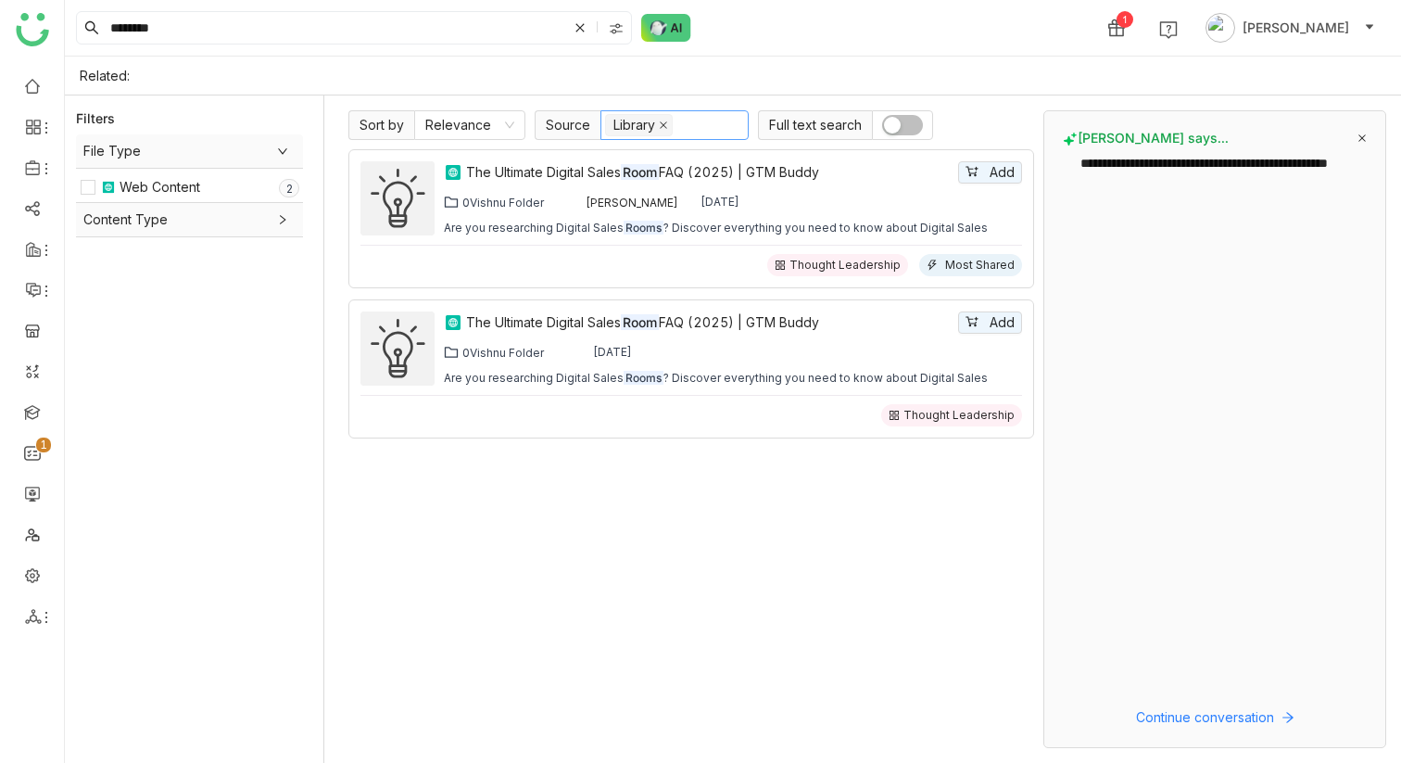
click at [663, 125] on icon at bounding box center [663, 124] width 7 height 7
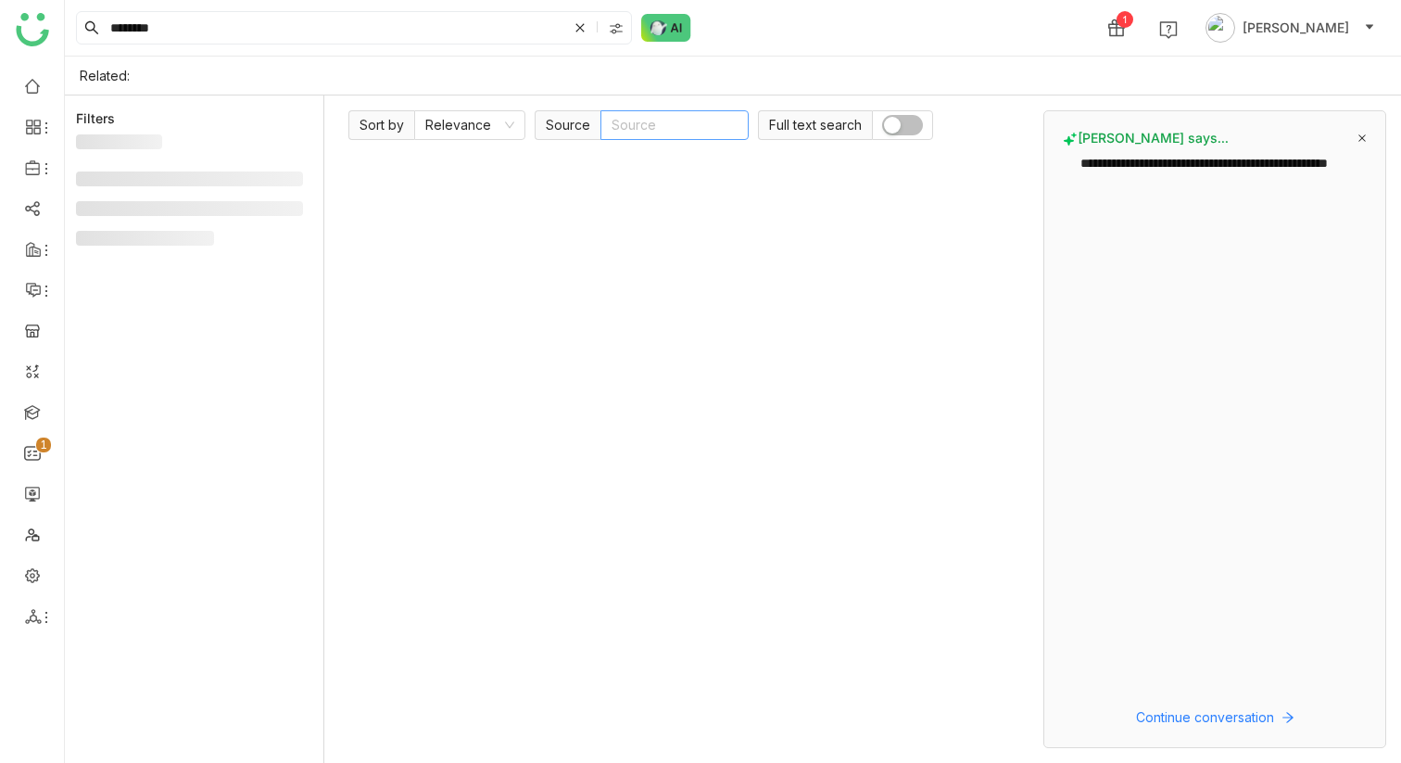
click at [663, 125] on nz-select-top-control "Source" at bounding box center [674, 125] width 148 height 30
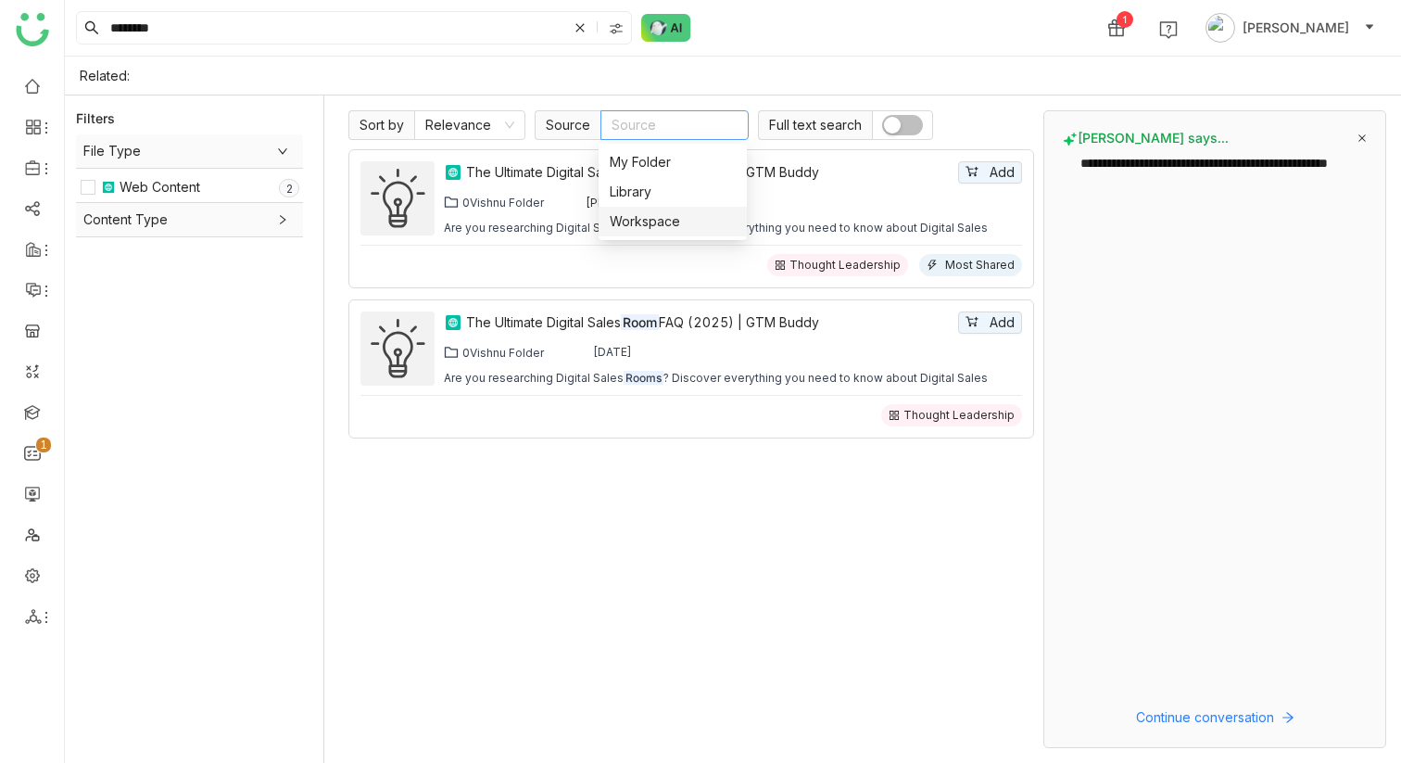
click at [658, 218] on div "Workspace" at bounding box center [673, 221] width 126 height 20
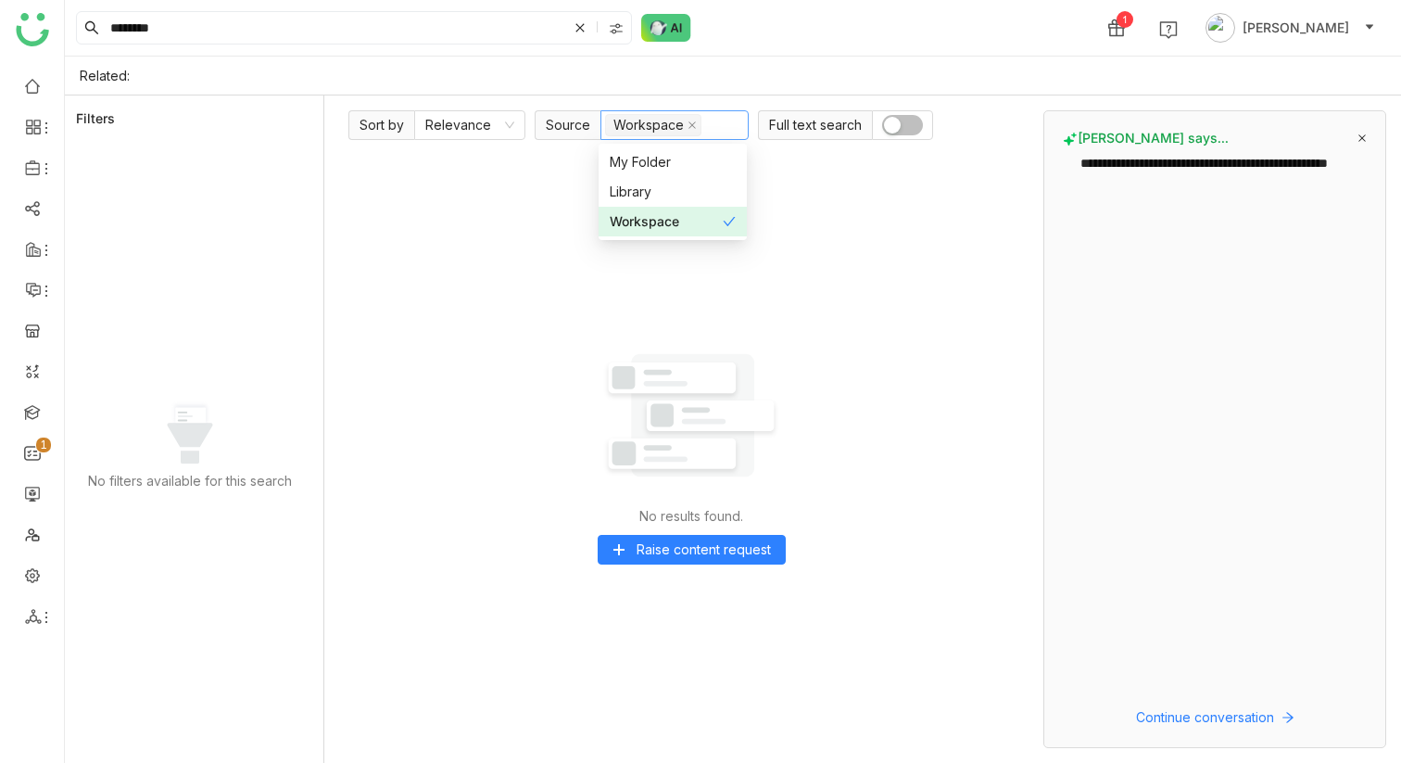
click at [605, 334] on img at bounding box center [691, 414] width 185 height 185
drag, startPoint x: 201, startPoint y: 36, endPoint x: 99, endPoint y: 32, distance: 102.0
click at [99, 32] on nz-input-group "********" at bounding box center [354, 27] width 556 height 33
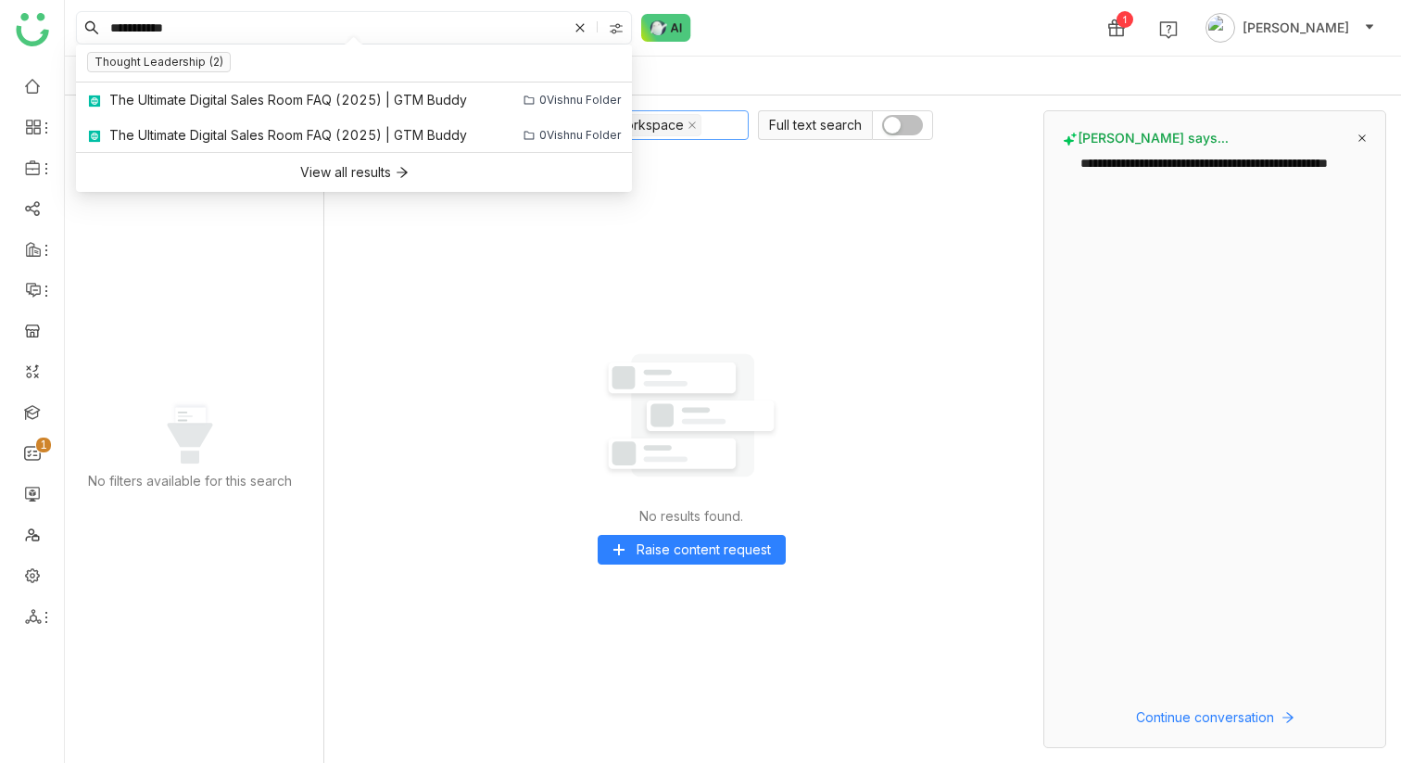
type input "**********"
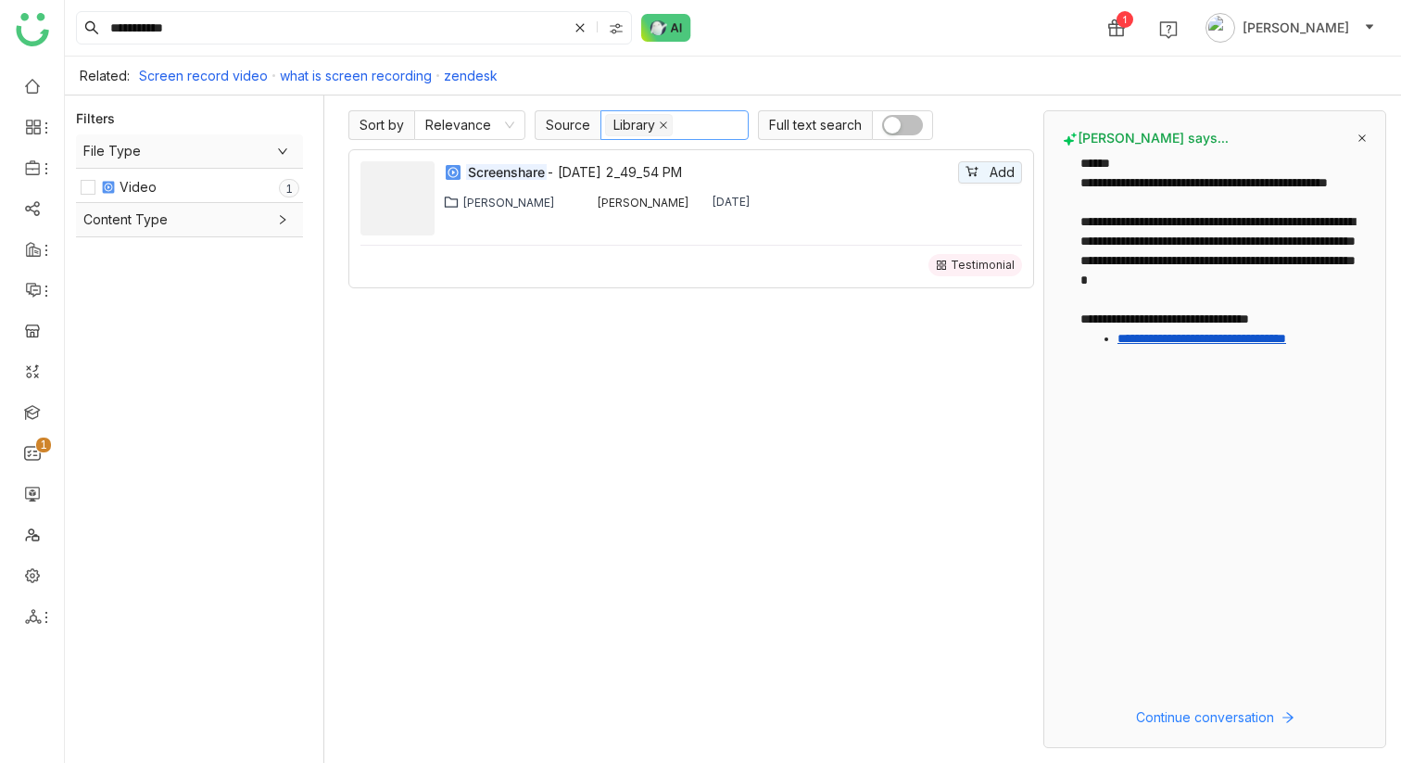
click at [660, 126] on icon at bounding box center [663, 124] width 9 height 9
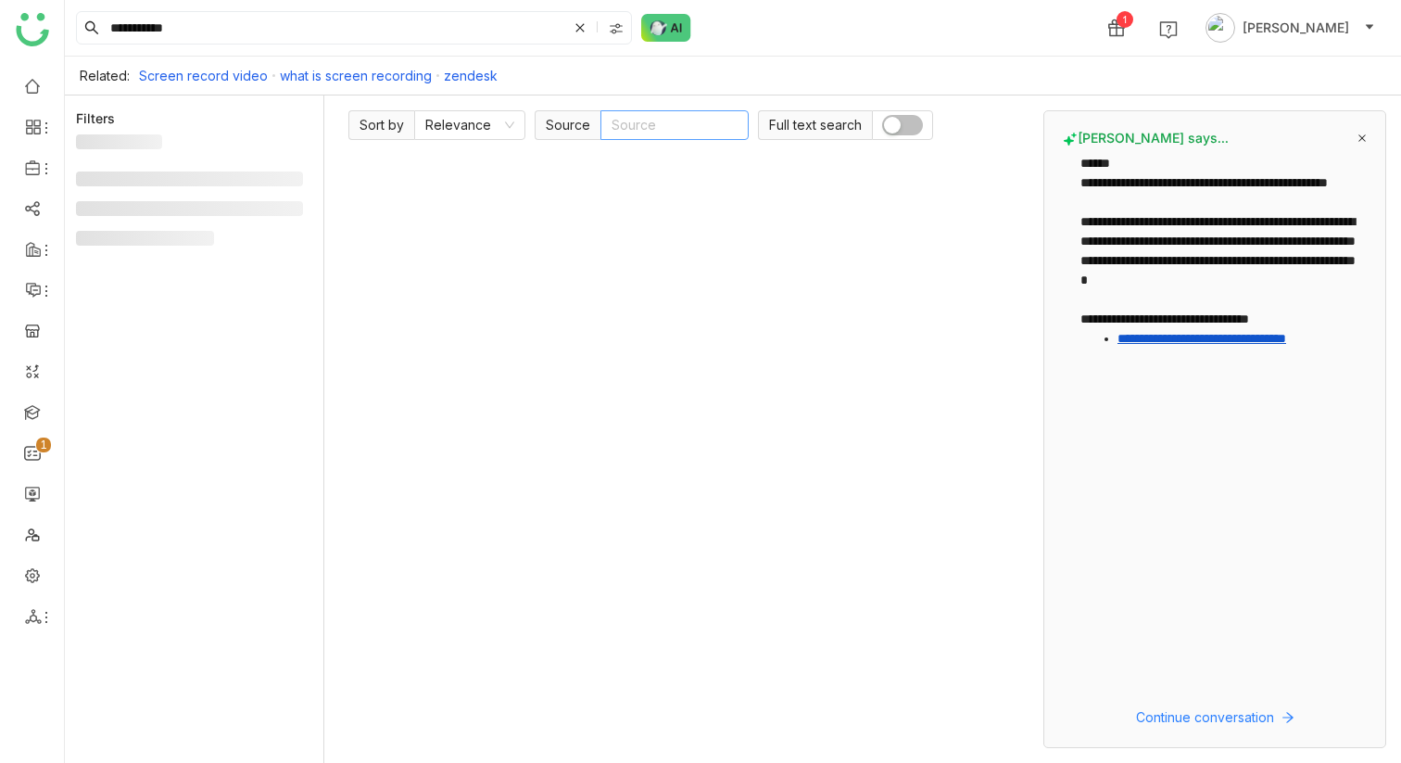
click at [660, 126] on nz-select-top-control "Source" at bounding box center [674, 125] width 148 height 30
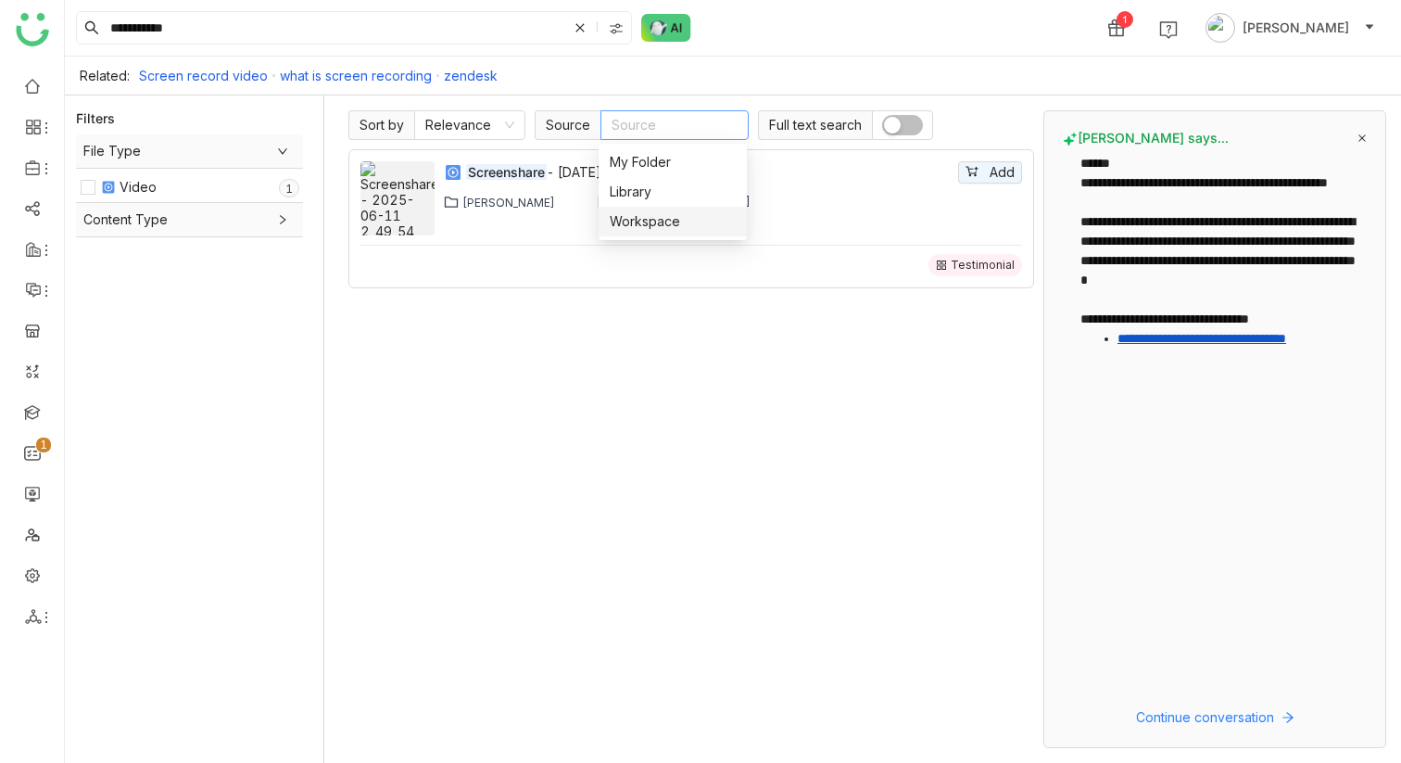
click at [646, 216] on div "Workspace" at bounding box center [673, 221] width 126 height 20
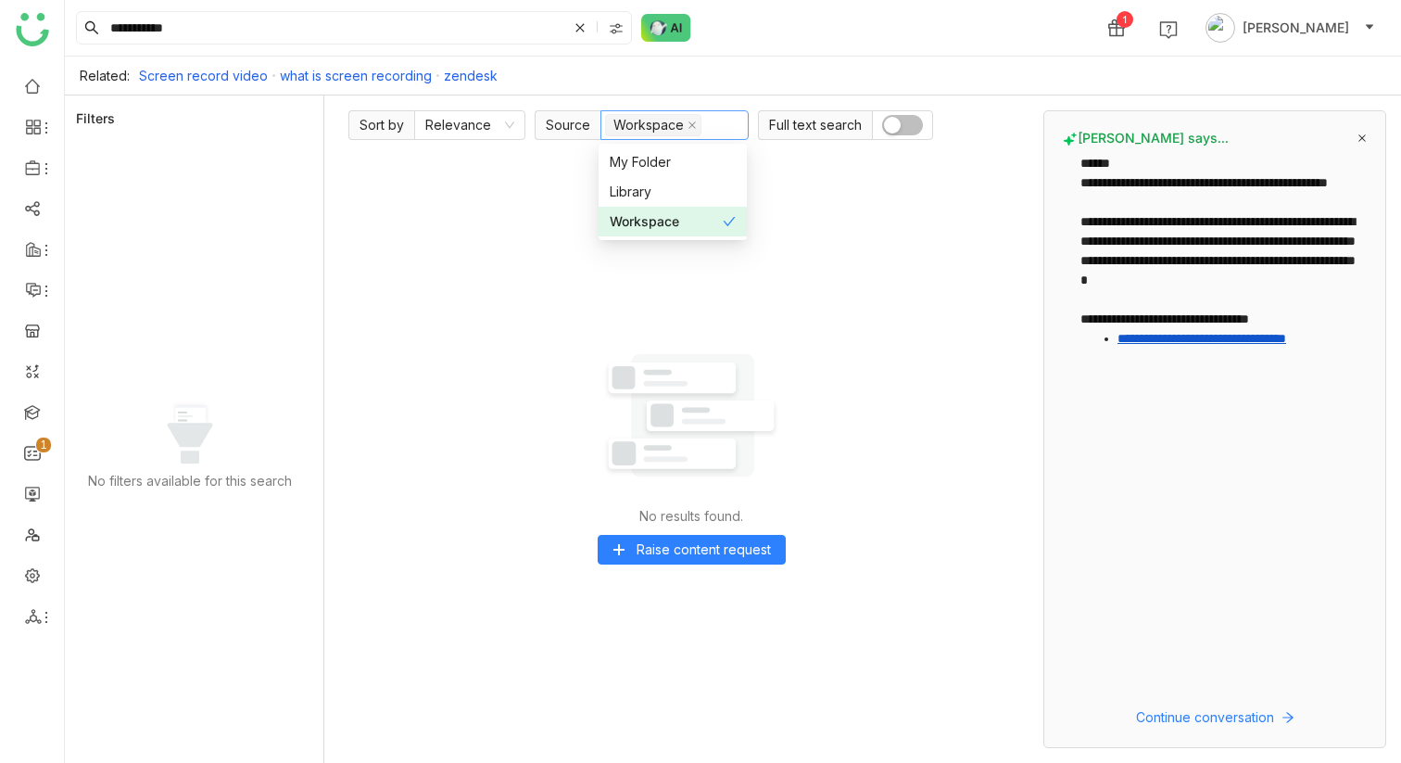
click at [563, 298] on div "No results found. Raise content request" at bounding box center [691, 448] width 686 height 599
click at [381, 27] on input "**********" at bounding box center [337, 28] width 461 height 32
click at [310, 34] on input "**********" at bounding box center [337, 28] width 461 height 32
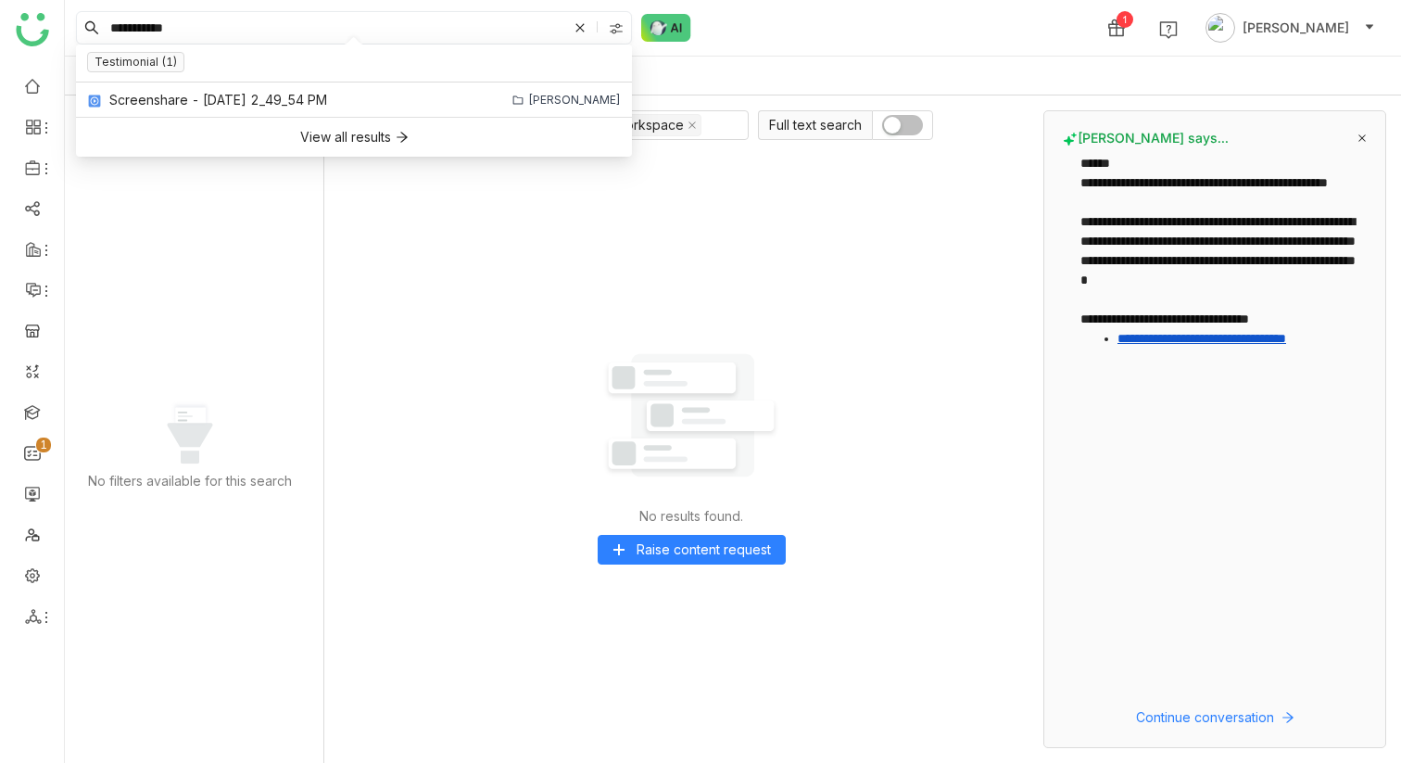
click at [310, 34] on input "**********" at bounding box center [337, 28] width 461 height 32
type input "*******"
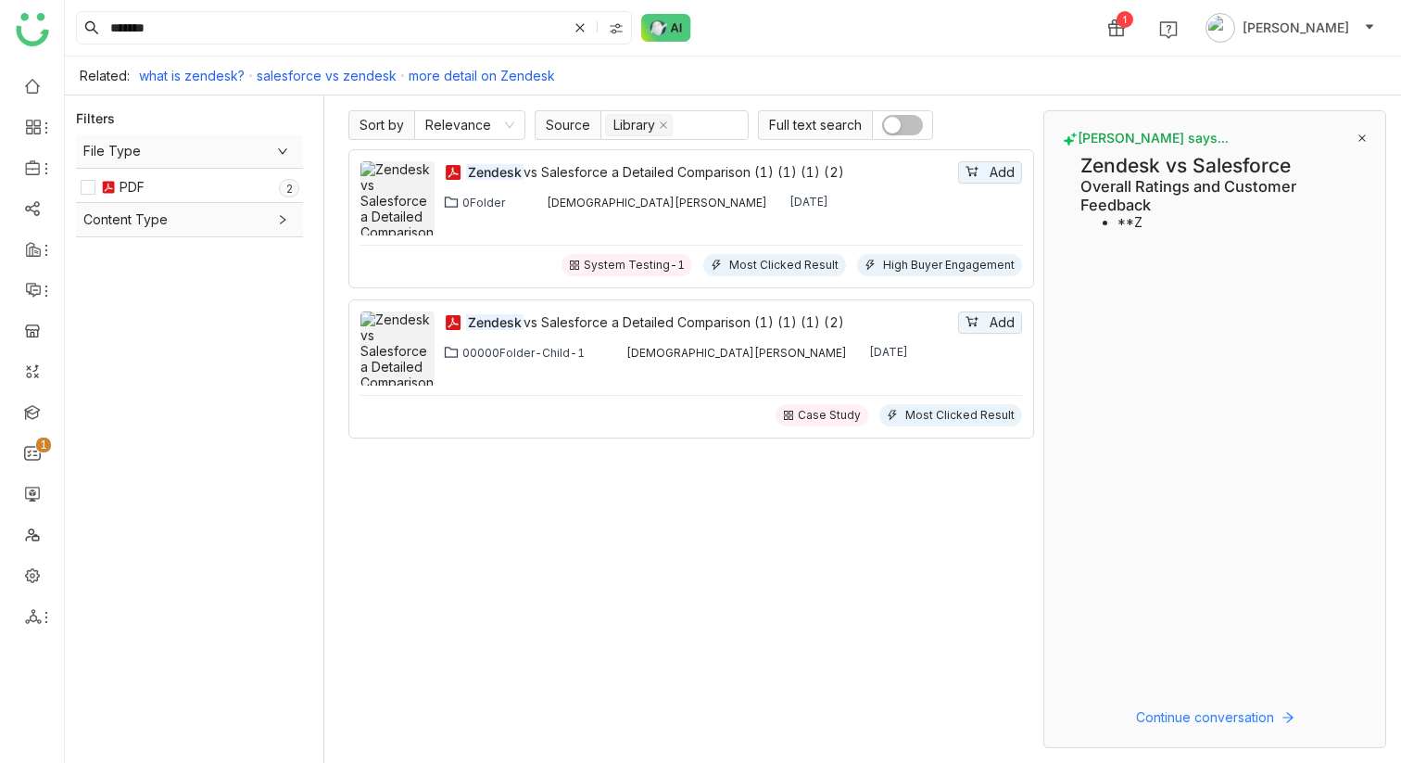
click at [909, 130] on button "button" at bounding box center [902, 125] width 41 height 20
click at [31, 577] on link at bounding box center [32, 574] width 17 height 16
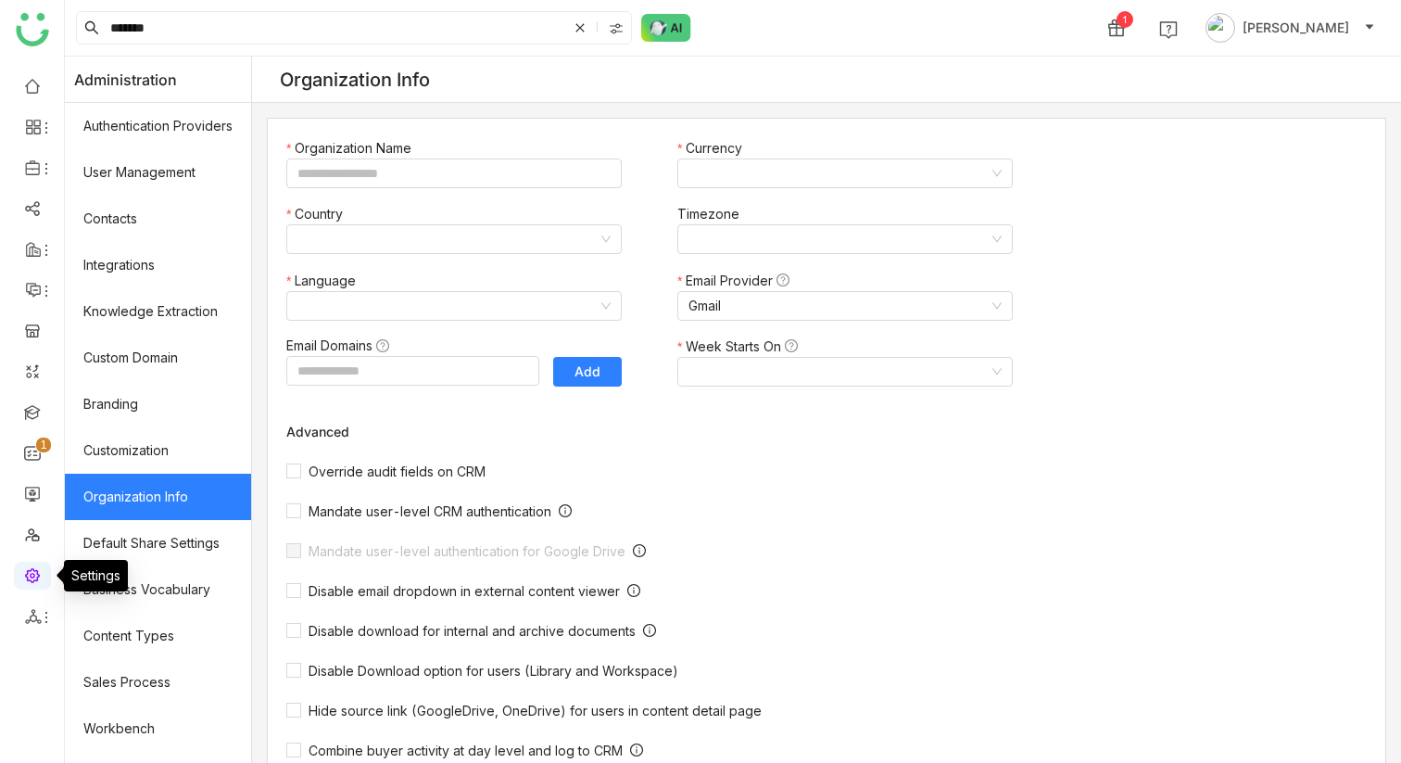
type input "*******"
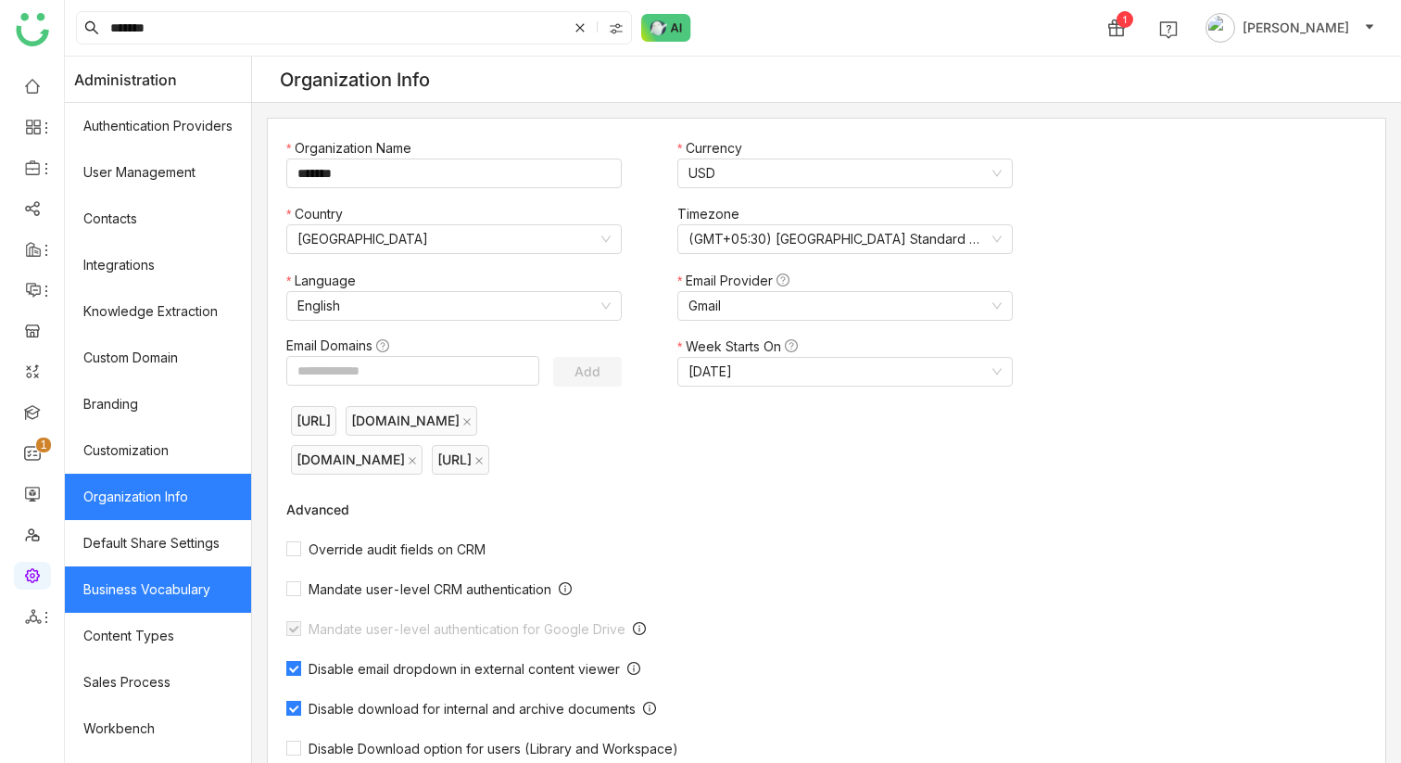
click at [158, 588] on link "Business Vocabulary" at bounding box center [158, 589] width 186 height 46
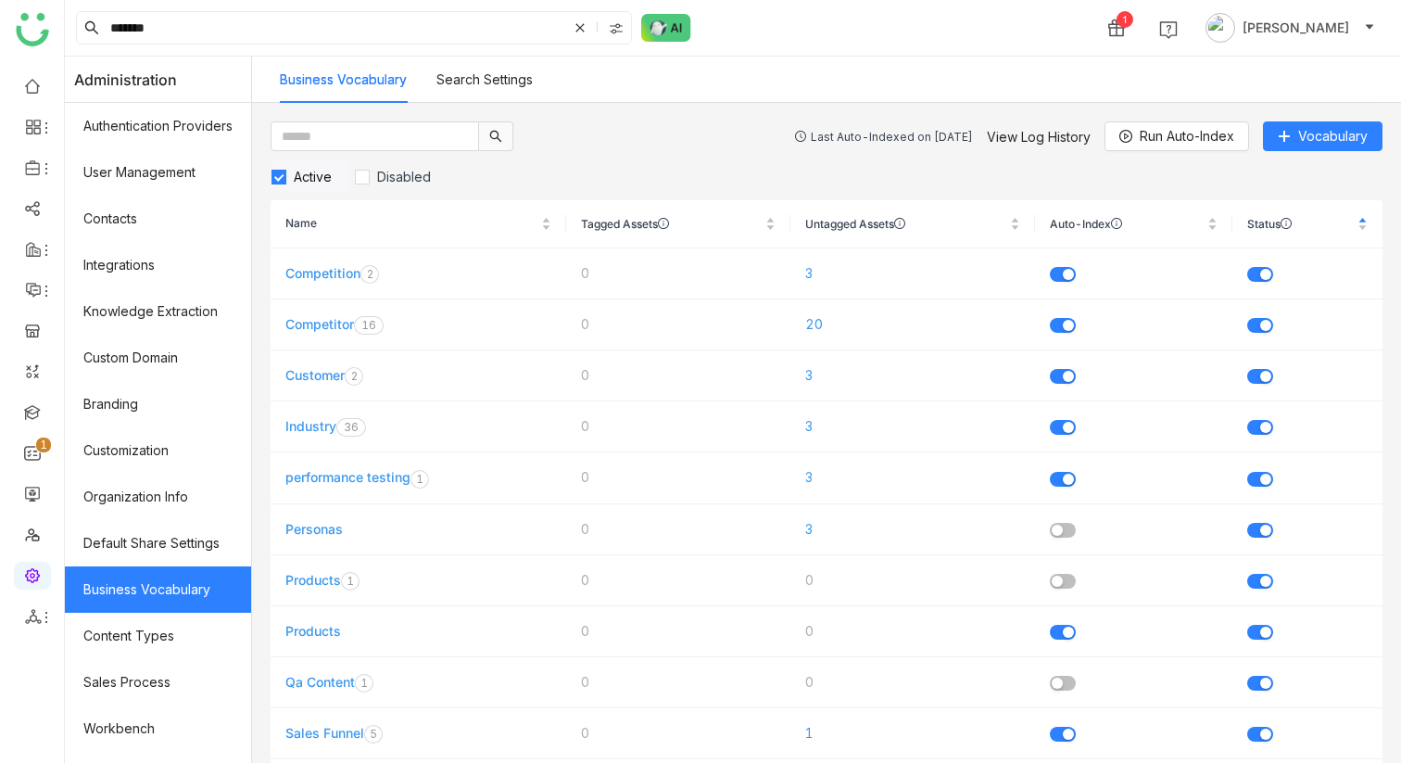
drag, startPoint x: 969, startPoint y: 135, endPoint x: 781, endPoint y: 133, distance: 188.1
click at [811, 133] on div "Last Auto-Indexed on [DATE]" at bounding box center [892, 137] width 162 height 14
click at [116, 269] on link "Library" at bounding box center [129, 274] width 120 height 13
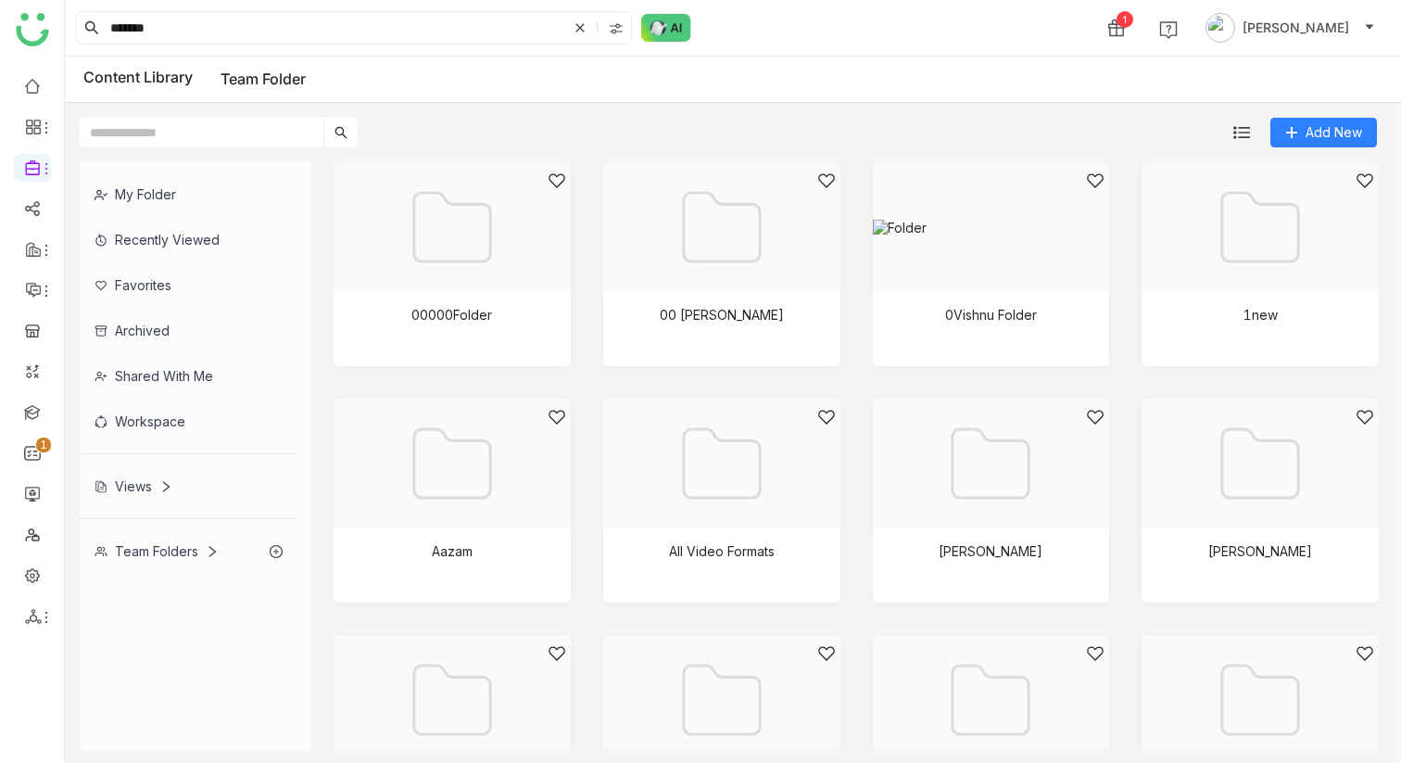
click at [175, 190] on div "My Folder" at bounding box center [189, 193] width 218 height 45
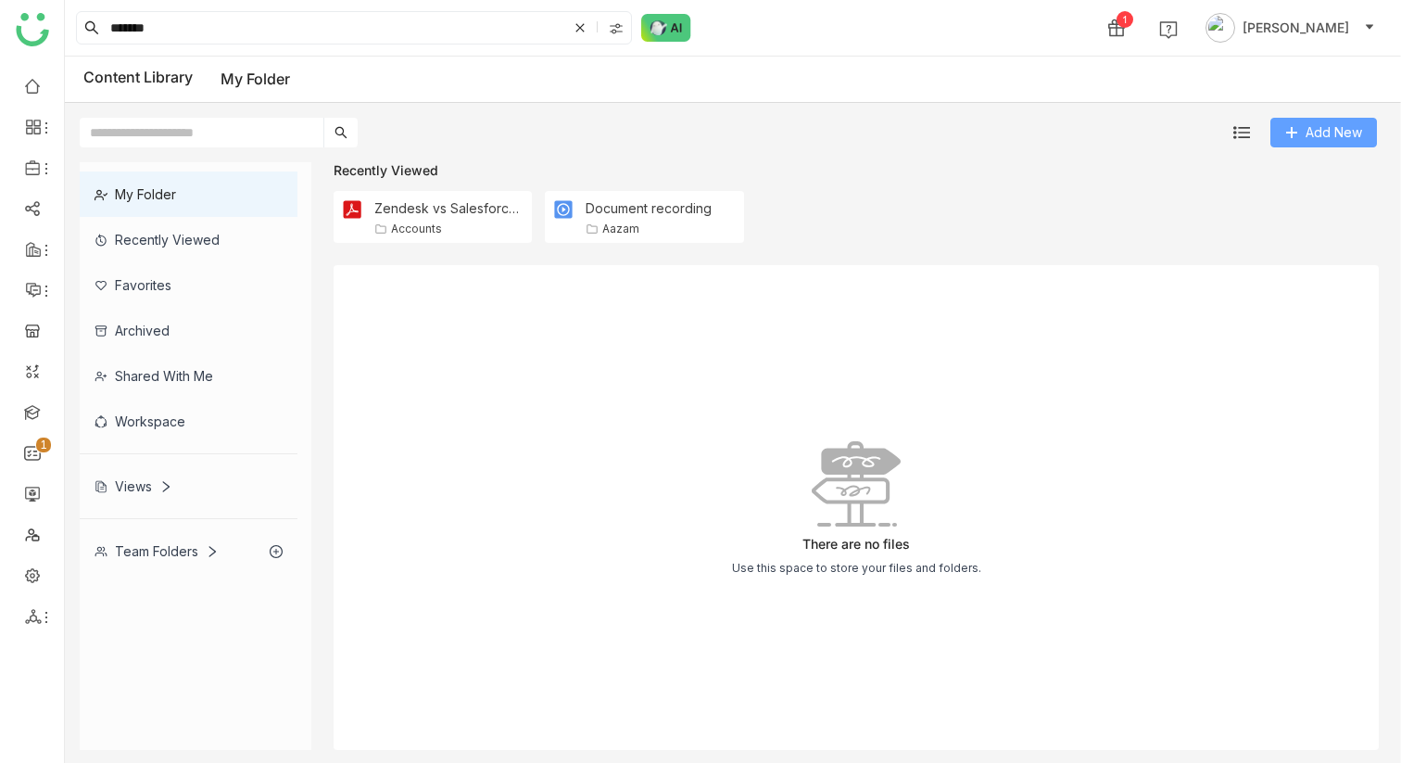
click at [1312, 132] on span "Add New" at bounding box center [1334, 132] width 57 height 20
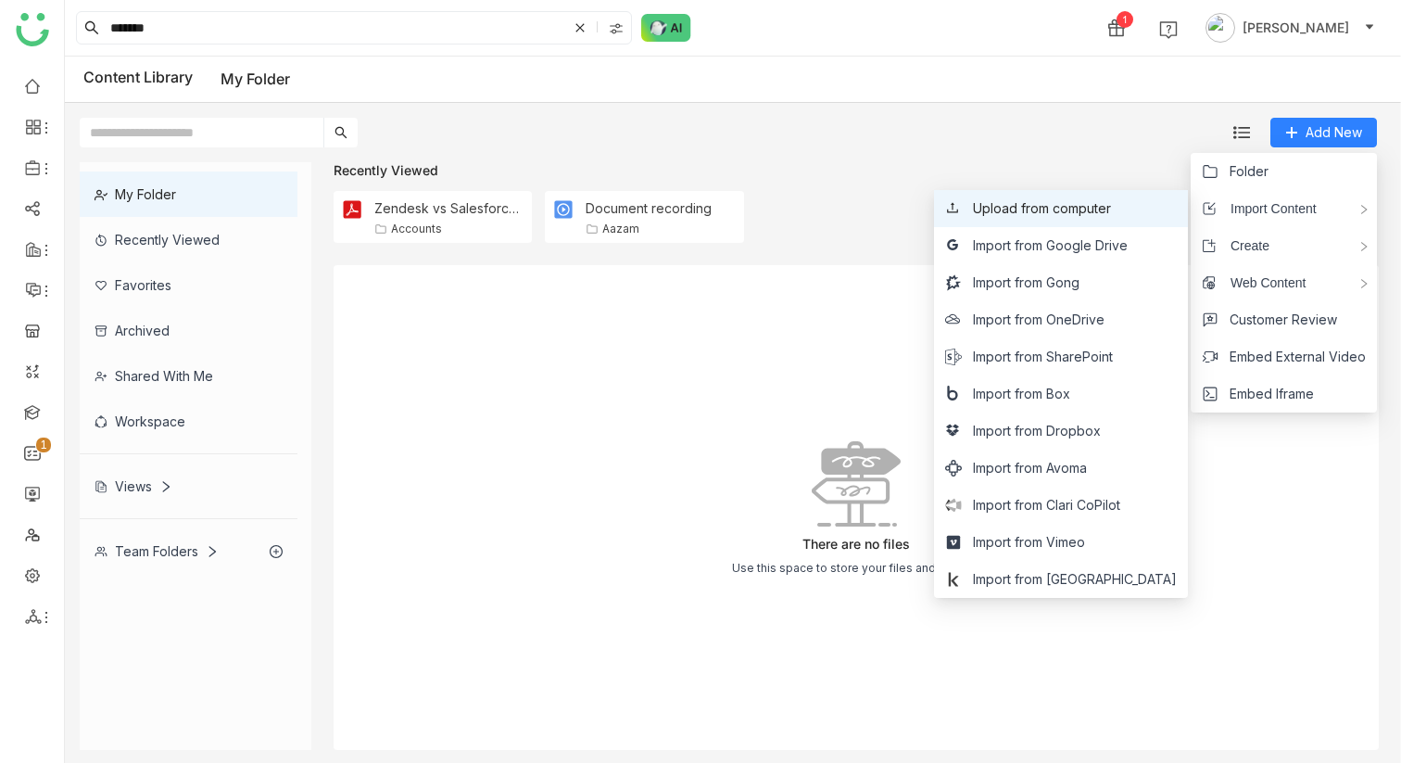
click at [1104, 209] on span "Upload from computer" at bounding box center [1042, 208] width 138 height 20
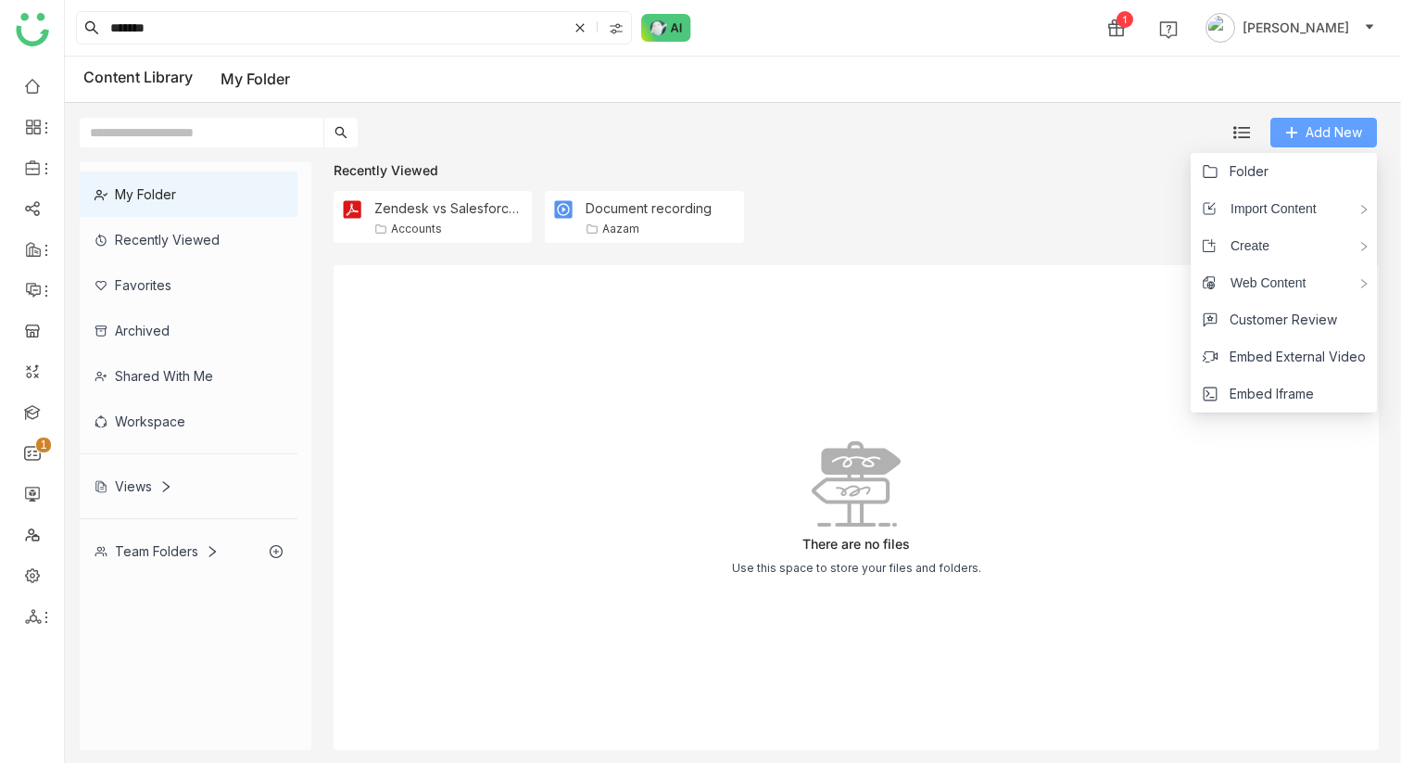
click at [1310, 128] on span "Add New" at bounding box center [1334, 132] width 57 height 20
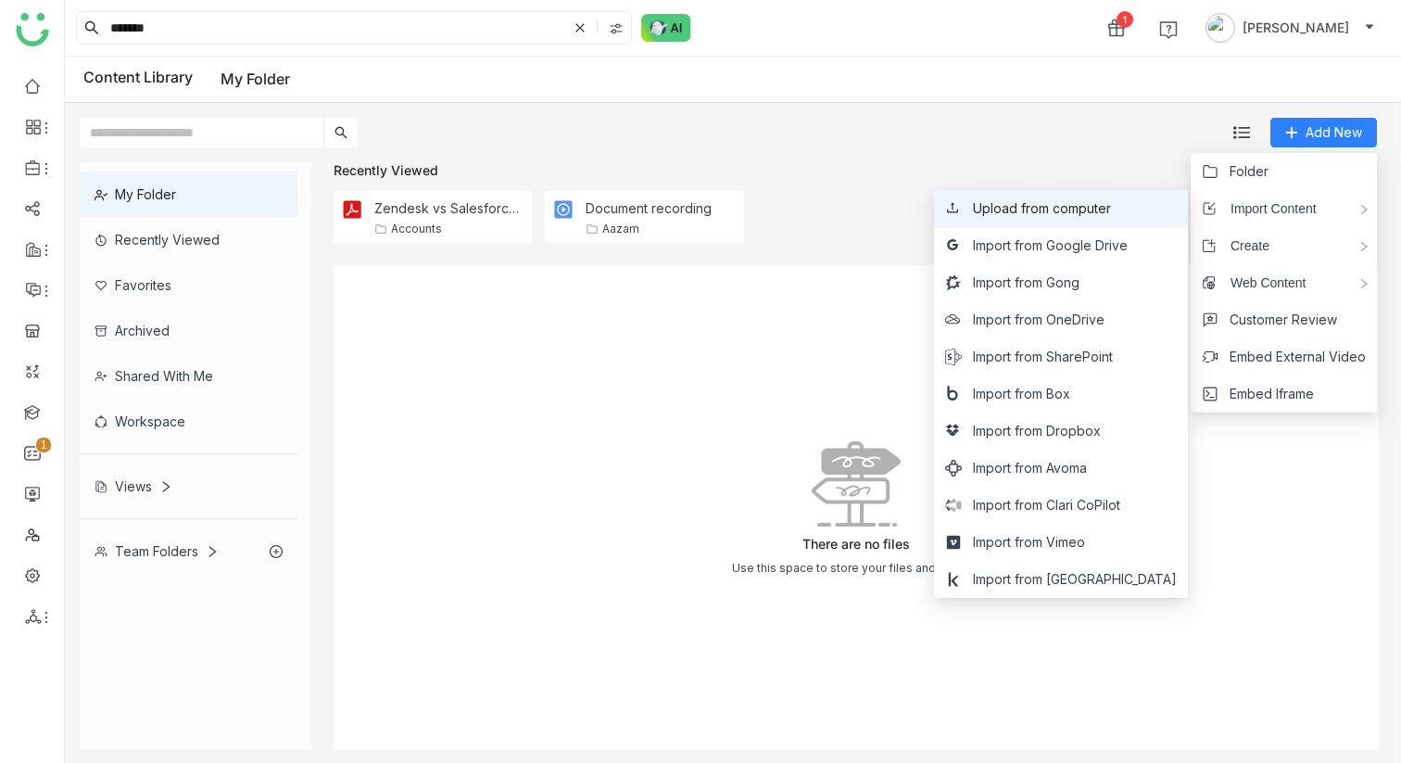
click at [1111, 200] on span "Upload from computer" at bounding box center [1042, 208] width 138 height 20
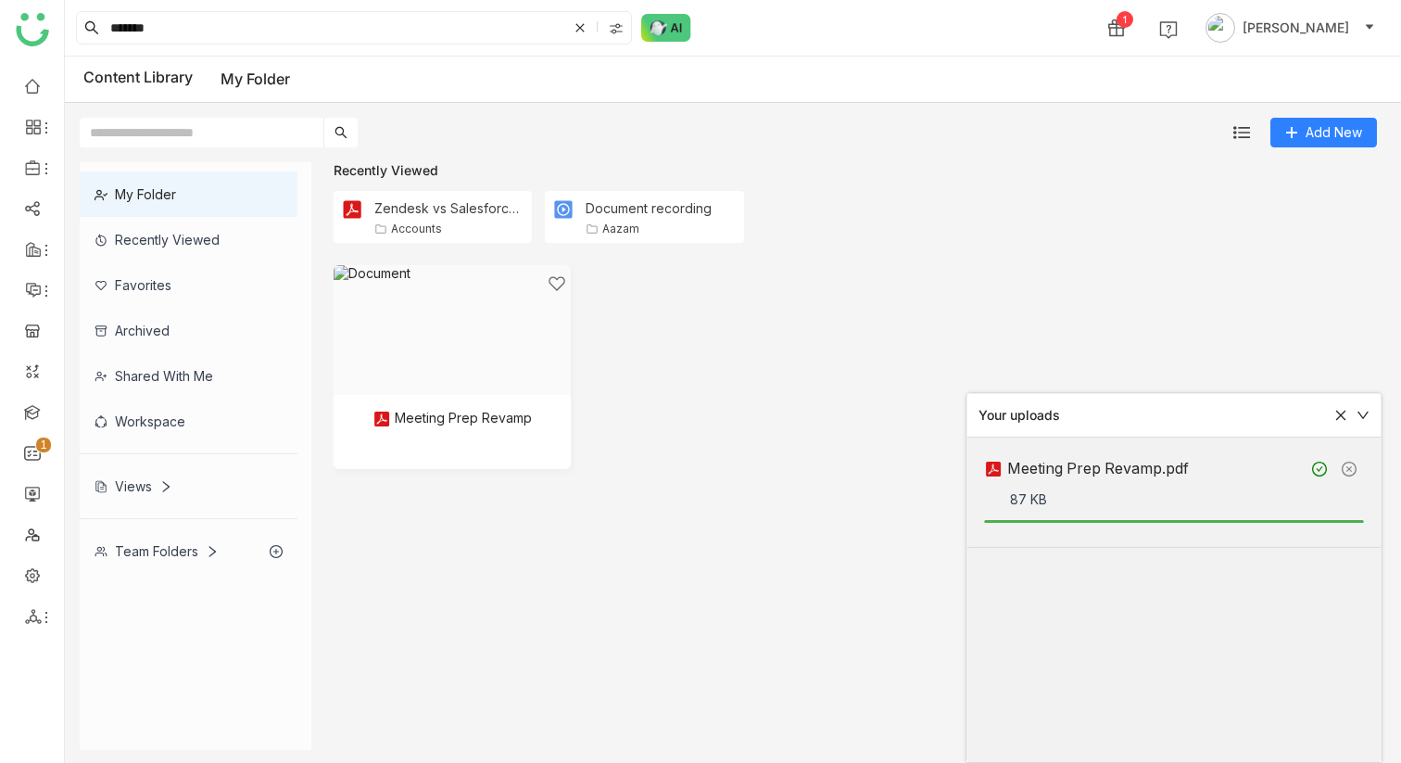
click at [1339, 414] on icon at bounding box center [1341, 415] width 10 height 10
